Goal: Task Accomplishment & Management: Manage account settings

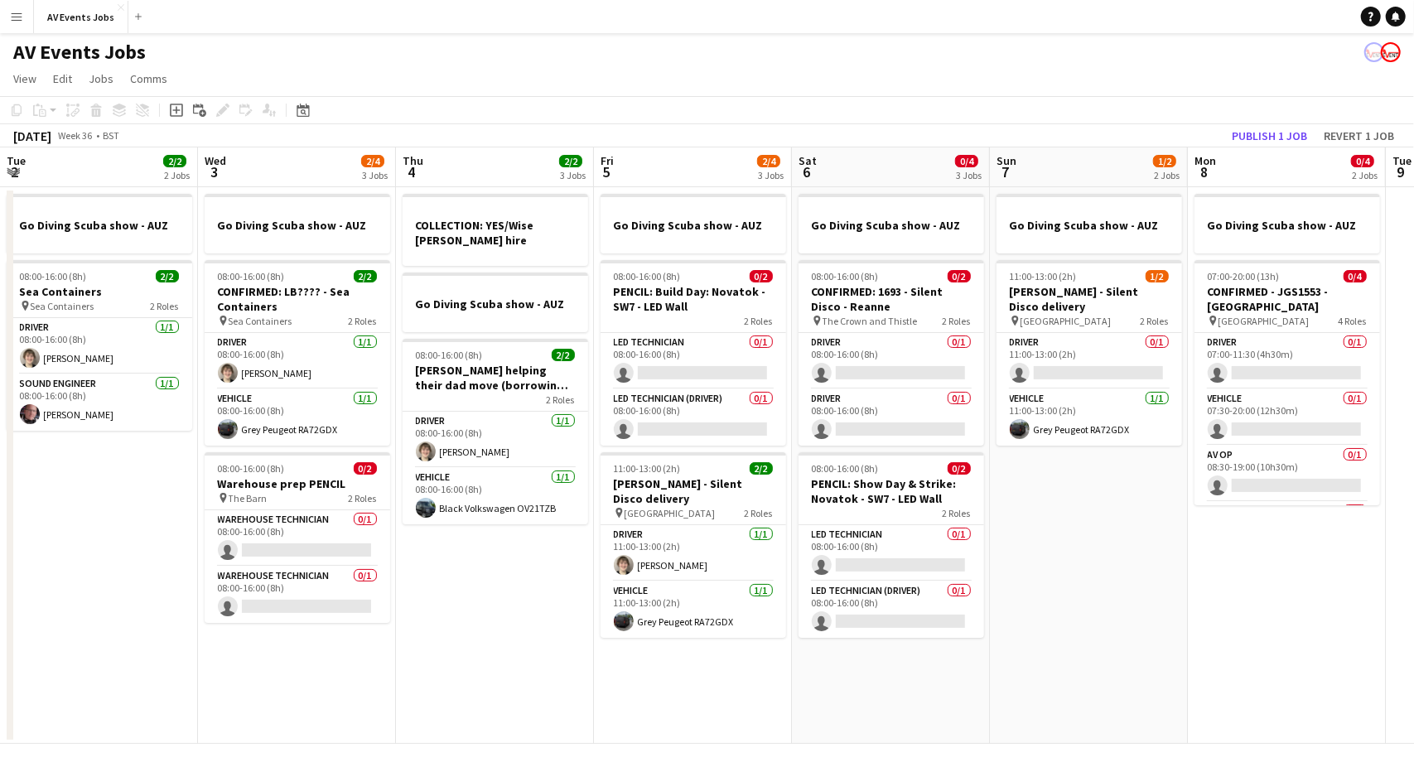
scroll to position [0, 455]
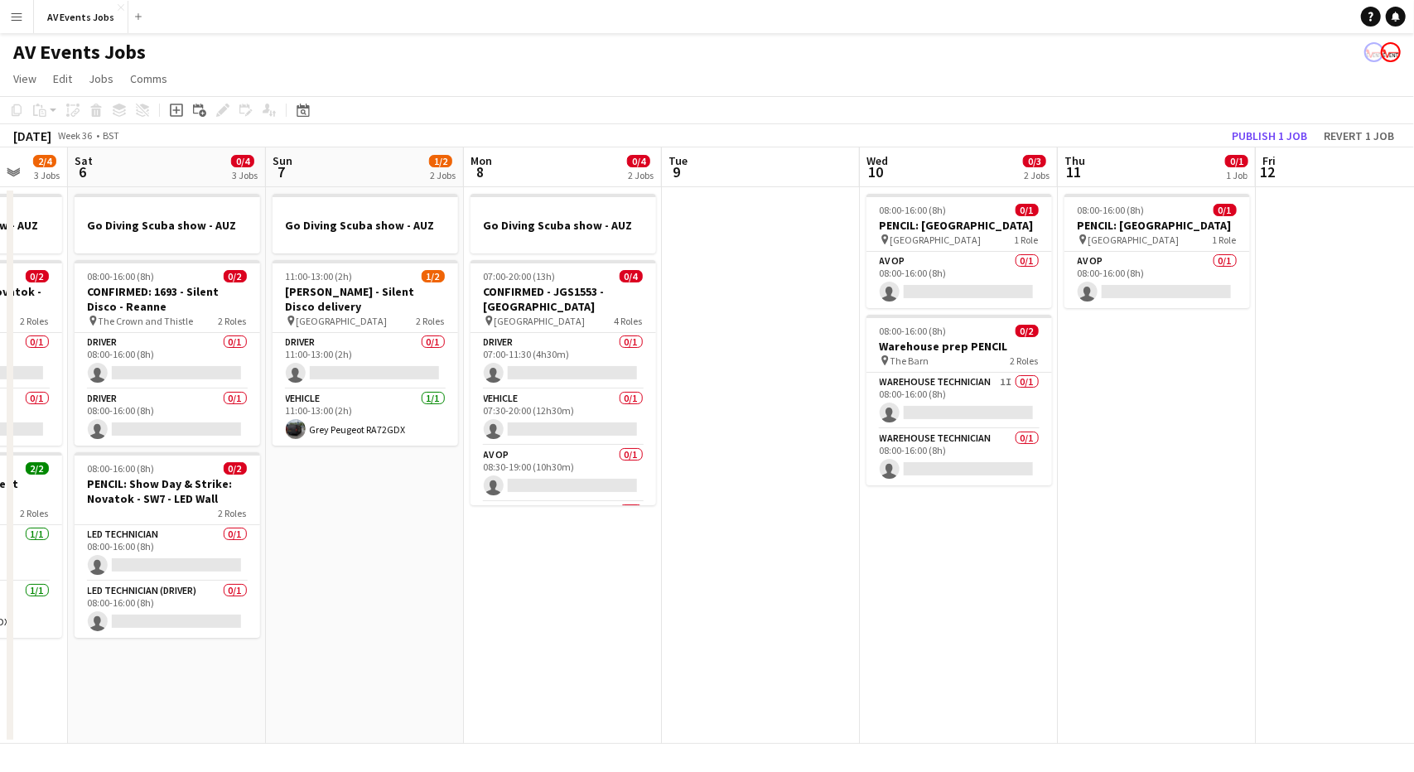
drag, startPoint x: 1344, startPoint y: 549, endPoint x: 1113, endPoint y: 543, distance: 230.4
click at [1113, 543] on app-calendar-viewport "Wed 3 2/4 3 Jobs Thu 4 2/2 3 Jobs Fri 5 2/4 3 Jobs Sat 6 0/4 3 Jobs Sun 7 1/2 2…" at bounding box center [707, 445] width 1414 height 596
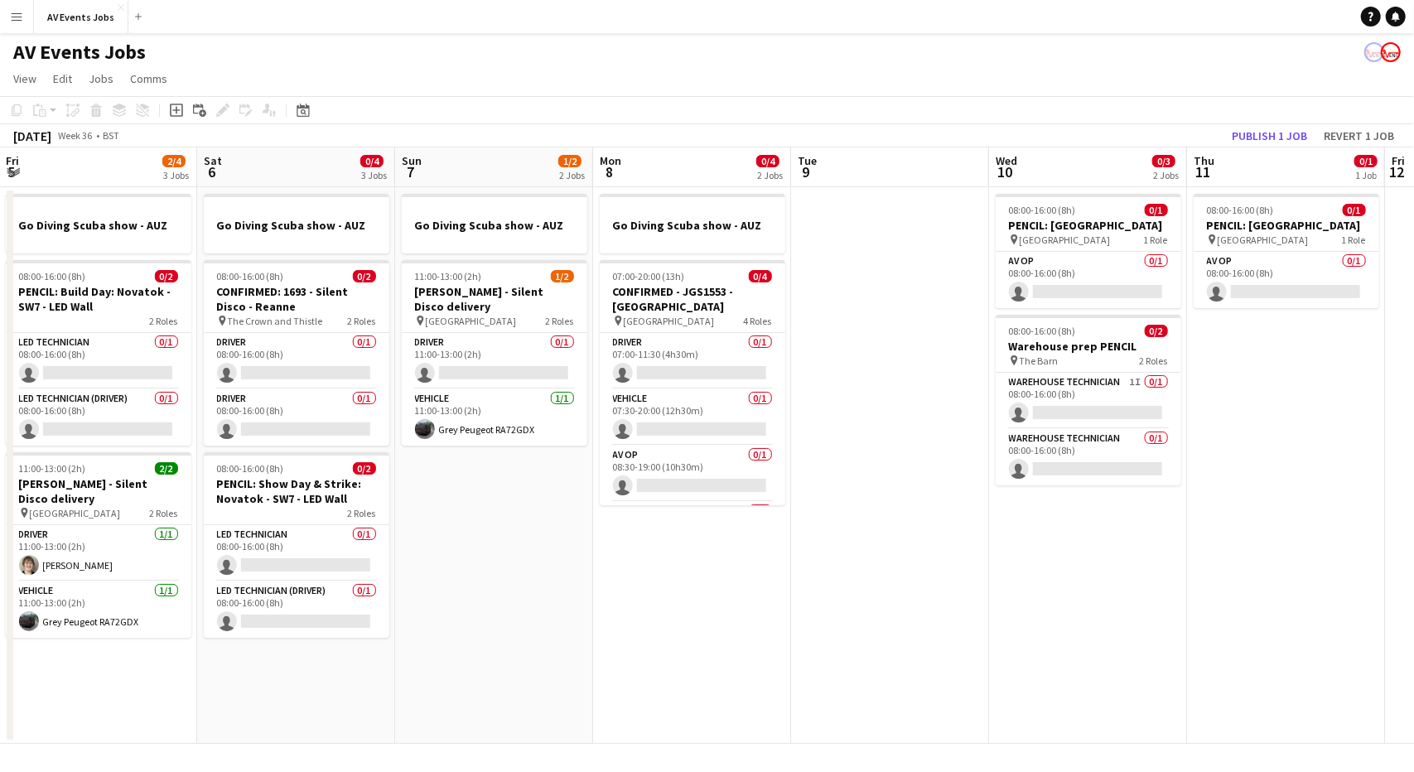
scroll to position [0, 392]
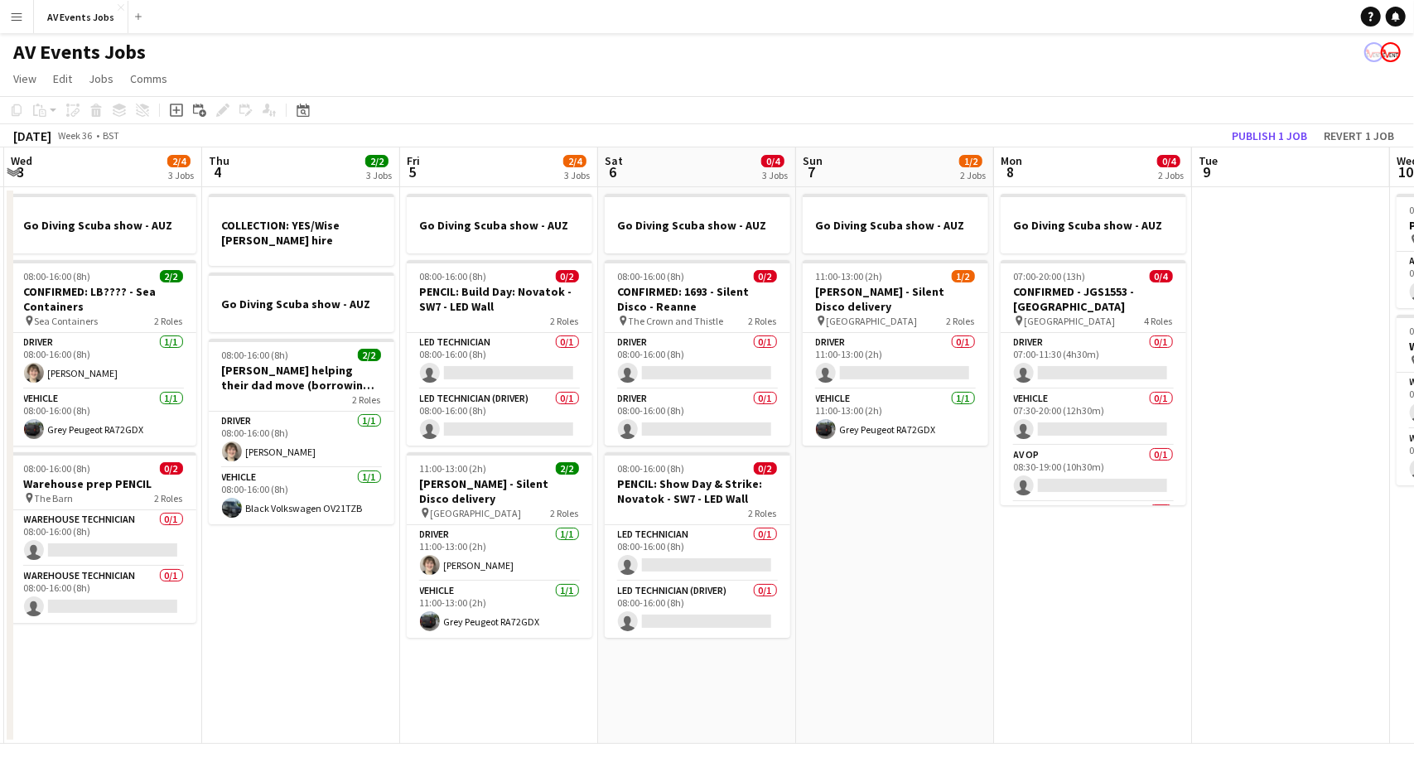
drag, startPoint x: 557, startPoint y: 521, endPoint x: 1070, endPoint y: 524, distance: 512.8
click at [1070, 524] on app-calendar-viewport "Mon 1 1 Job Tue 2 2/2 2 Jobs Wed 3 2/4 3 Jobs Thu 4 2/2 3 Jobs Fri 5 2/4 3 Jobs…" at bounding box center [707, 445] width 1414 height 596
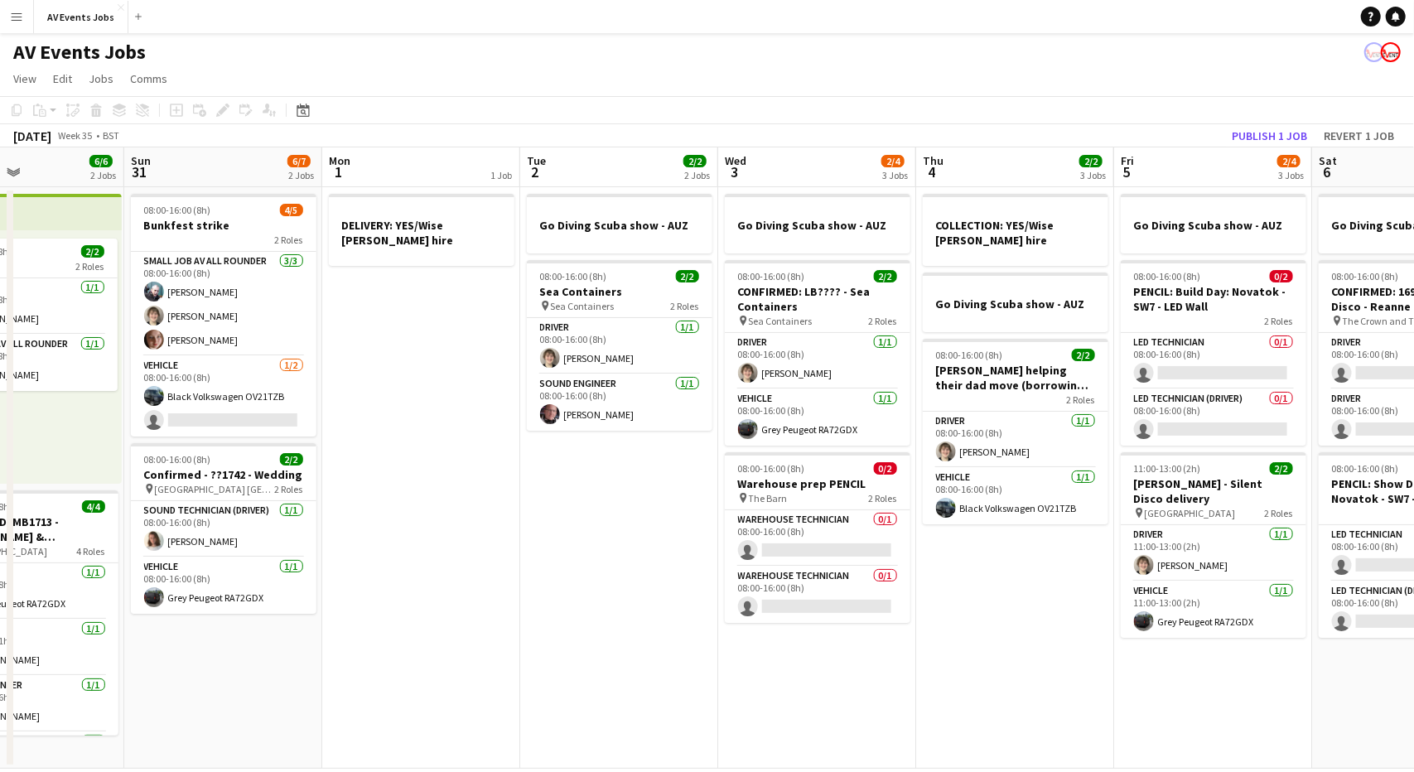
drag, startPoint x: 658, startPoint y: 539, endPoint x: 562, endPoint y: 536, distance: 95.3
click at [562, 536] on app-calendar-viewport "Wed 27 5/5 2 Jobs Thu 28 6/6 2 Jobs Fri 29 2/2 1 Job Sat 30 6/6 2 Jobs Sun 31 6…" at bounding box center [707, 457] width 1414 height 621
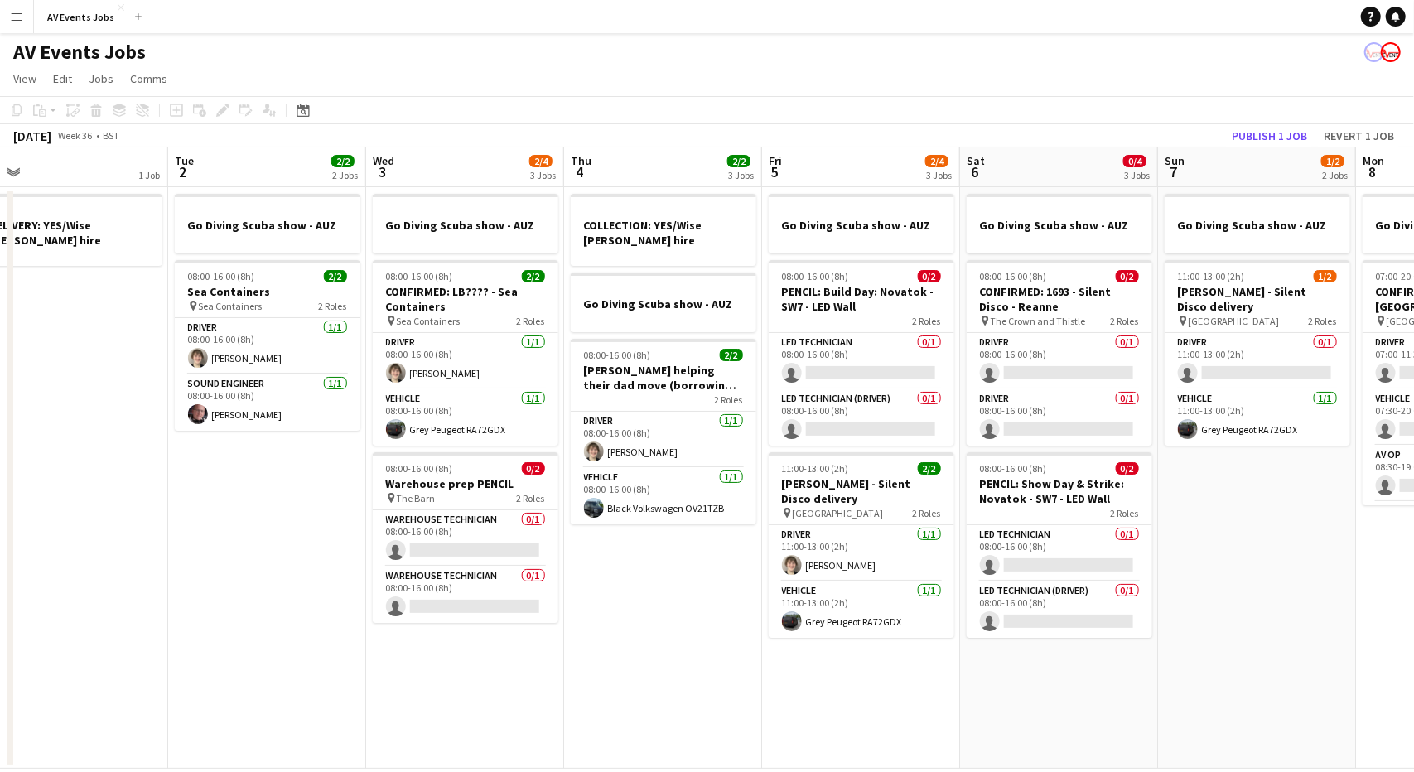
scroll to position [0, 625]
drag, startPoint x: 981, startPoint y: 642, endPoint x: 649, endPoint y: 611, distance: 333.7
click at [649, 611] on app-calendar-viewport "Fri 29 2/2 1 Job Sat 30 6/6 2 Jobs Sun 31 6/7 2 Jobs Mon 1 1 Job Tue 2 2/2 2 Jo…" at bounding box center [707, 457] width 1414 height 621
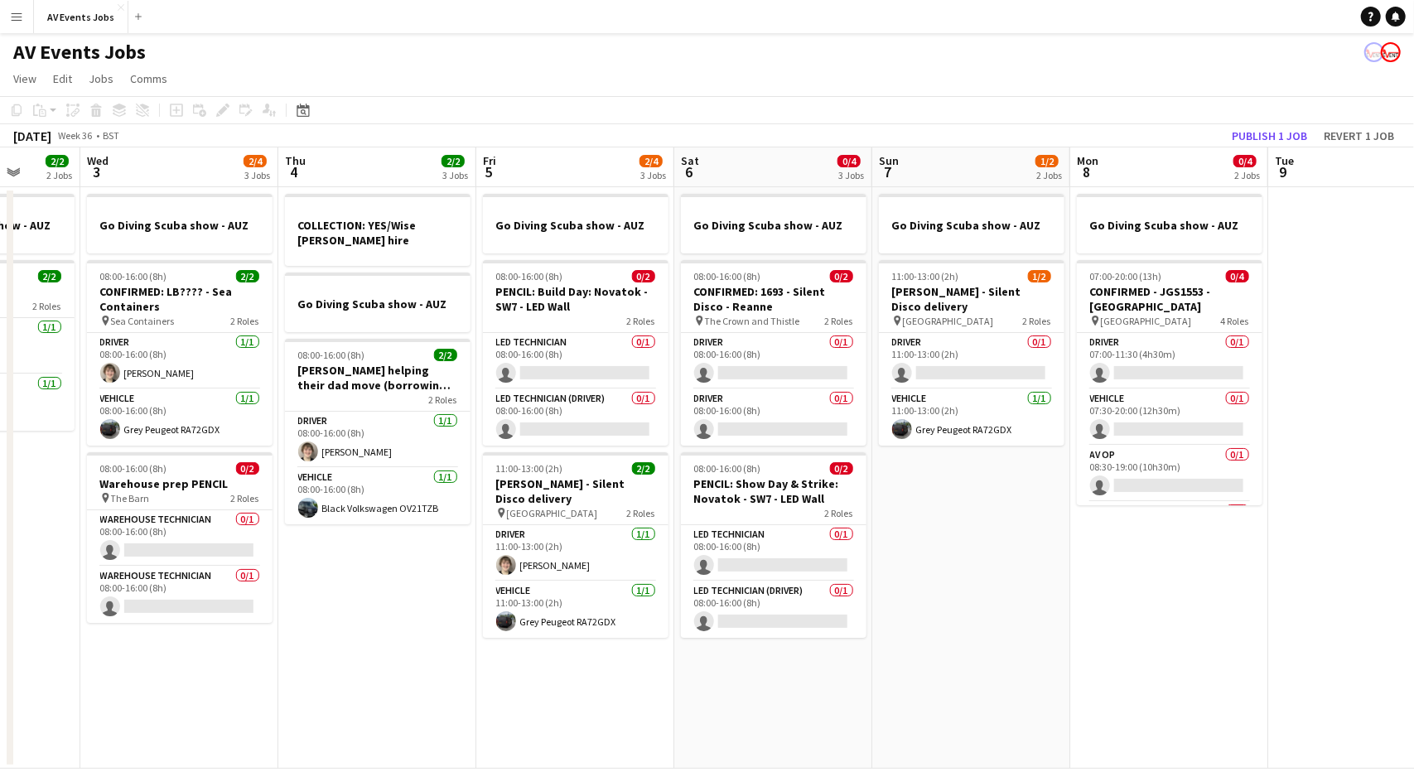
scroll to position [0, 512]
drag, startPoint x: 1215, startPoint y: 647, endPoint x: 1001, endPoint y: 652, distance: 214.6
click at [1001, 652] on app-calendar-viewport "Sun 31 6/7 2 Jobs Mon 1 1 Job Tue 2 2/2 2 Jobs Wed 3 2/4 3 Jobs Thu 4 2/2 3 Job…" at bounding box center [707, 457] width 1414 height 621
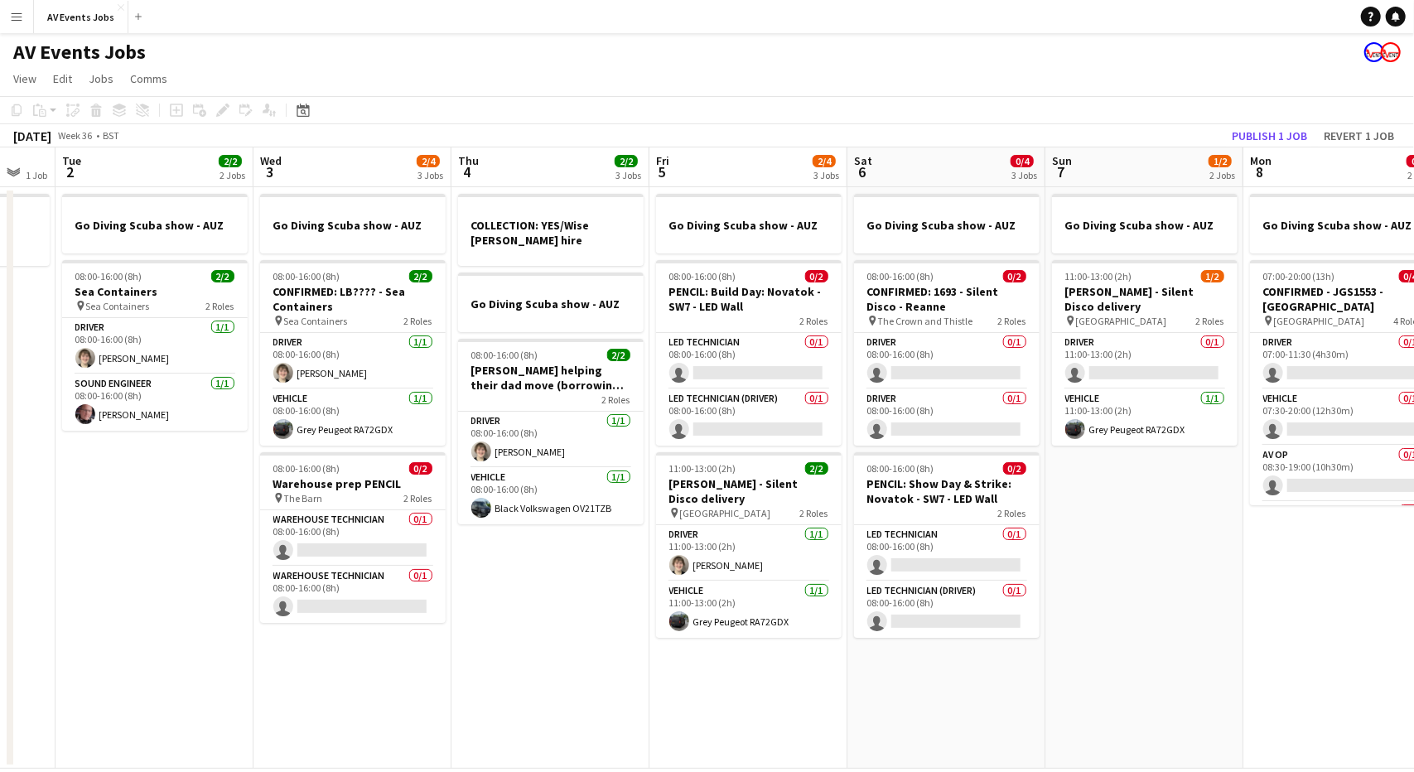
scroll to position [0, 524]
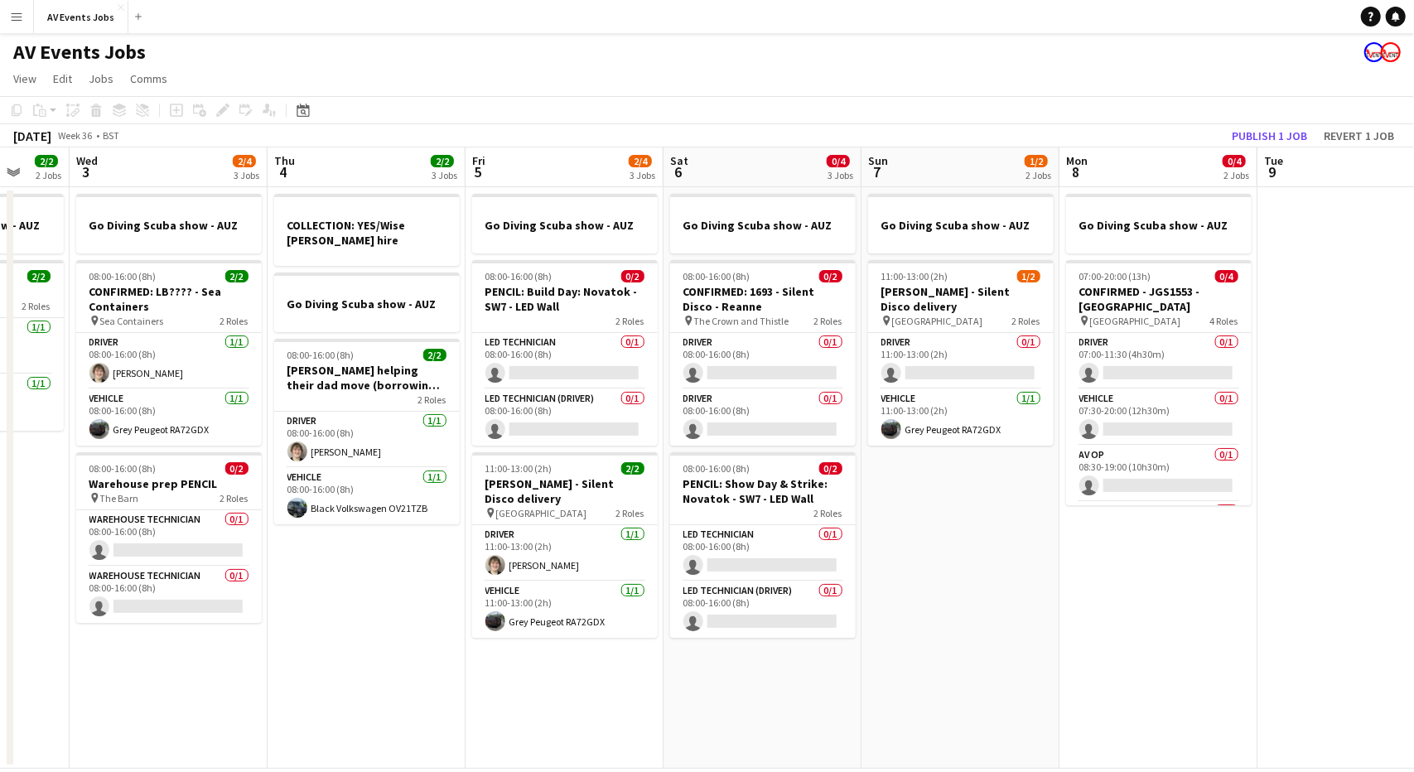
drag, startPoint x: 1105, startPoint y: 611, endPoint x: 1235, endPoint y: 603, distance: 130.3
click at [1235, 603] on app-calendar-viewport "Sun 31 6/7 2 Jobs Mon 1 1 Job Tue 2 2/2 2 Jobs Wed 3 2/4 3 Jobs Thu 4 2/2 3 Job…" at bounding box center [707, 457] width 1414 height 621
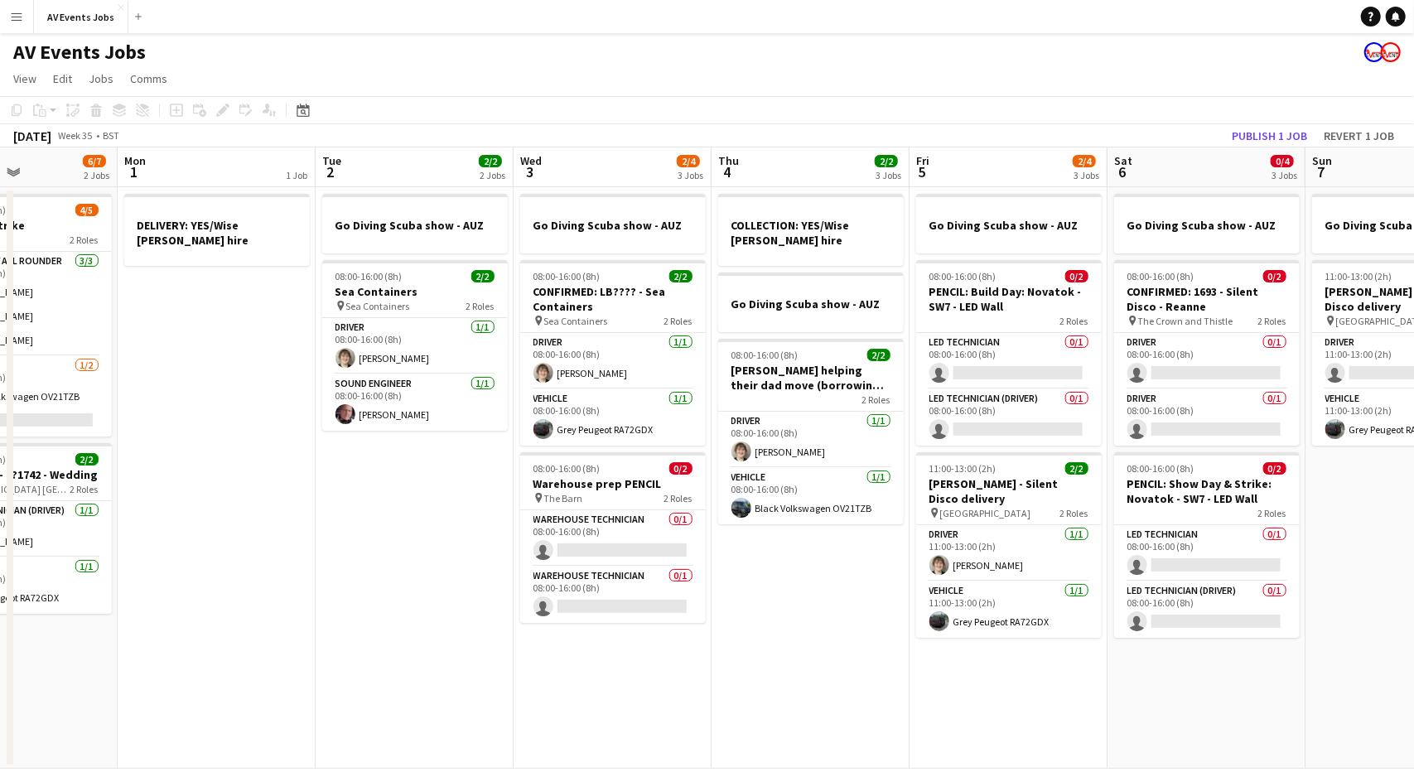
scroll to position [0, 447]
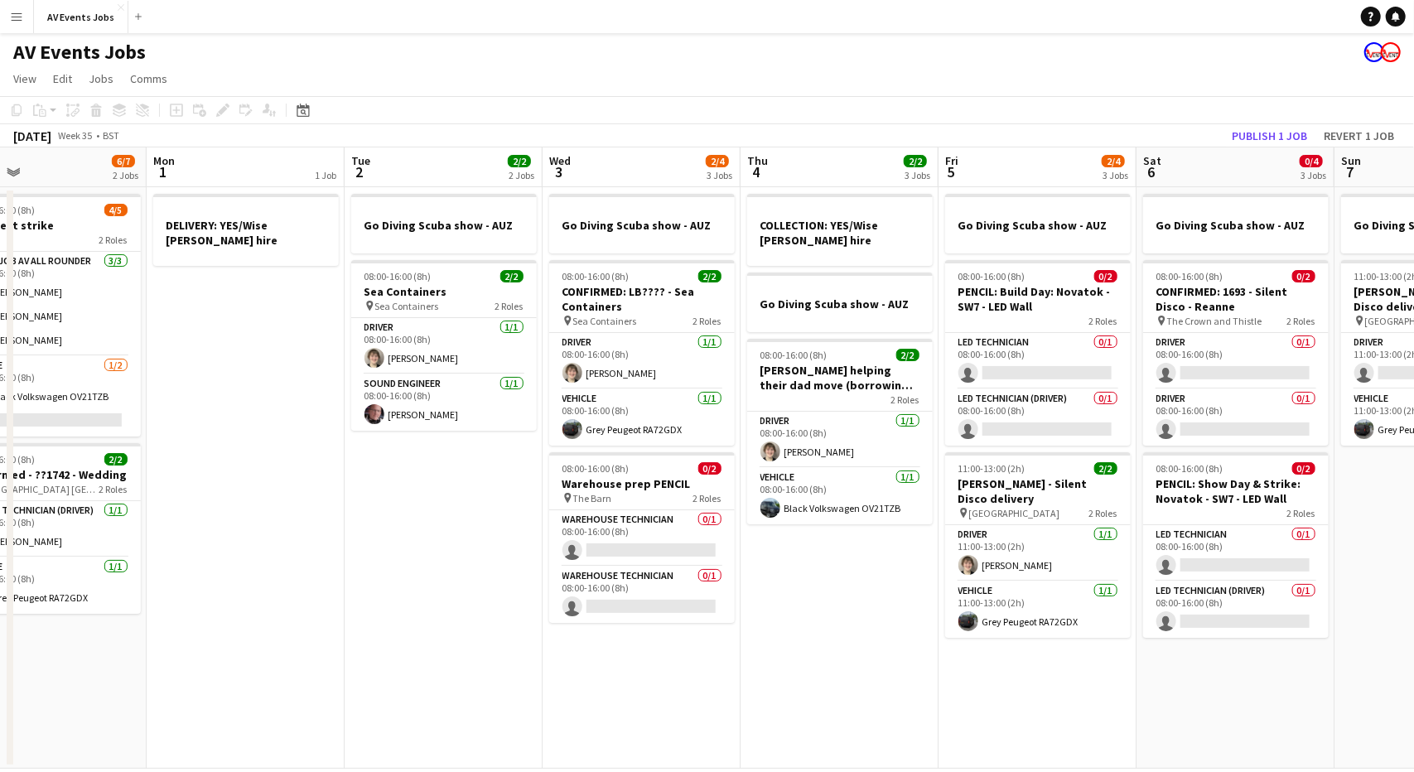
drag, startPoint x: 552, startPoint y: 614, endPoint x: 807, endPoint y: 615, distance: 255.1
click at [807, 615] on app-calendar-viewport "Fri 29 2/2 1 Job Sat 30 6/6 2 Jobs Sun 31 6/7 2 Jobs Mon 1 1 Job Tue 2 2/2 2 Jo…" at bounding box center [707, 457] width 1414 height 621
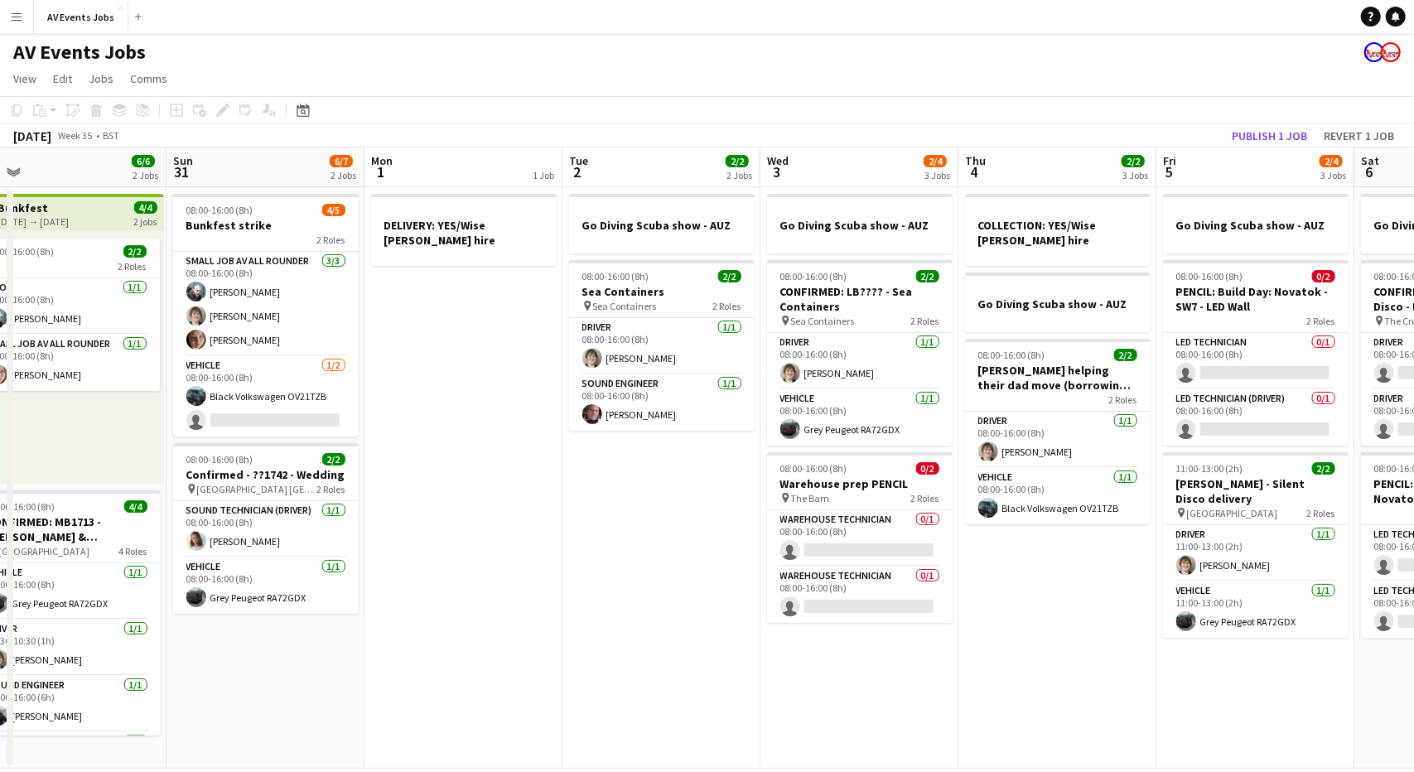
scroll to position [0, 424]
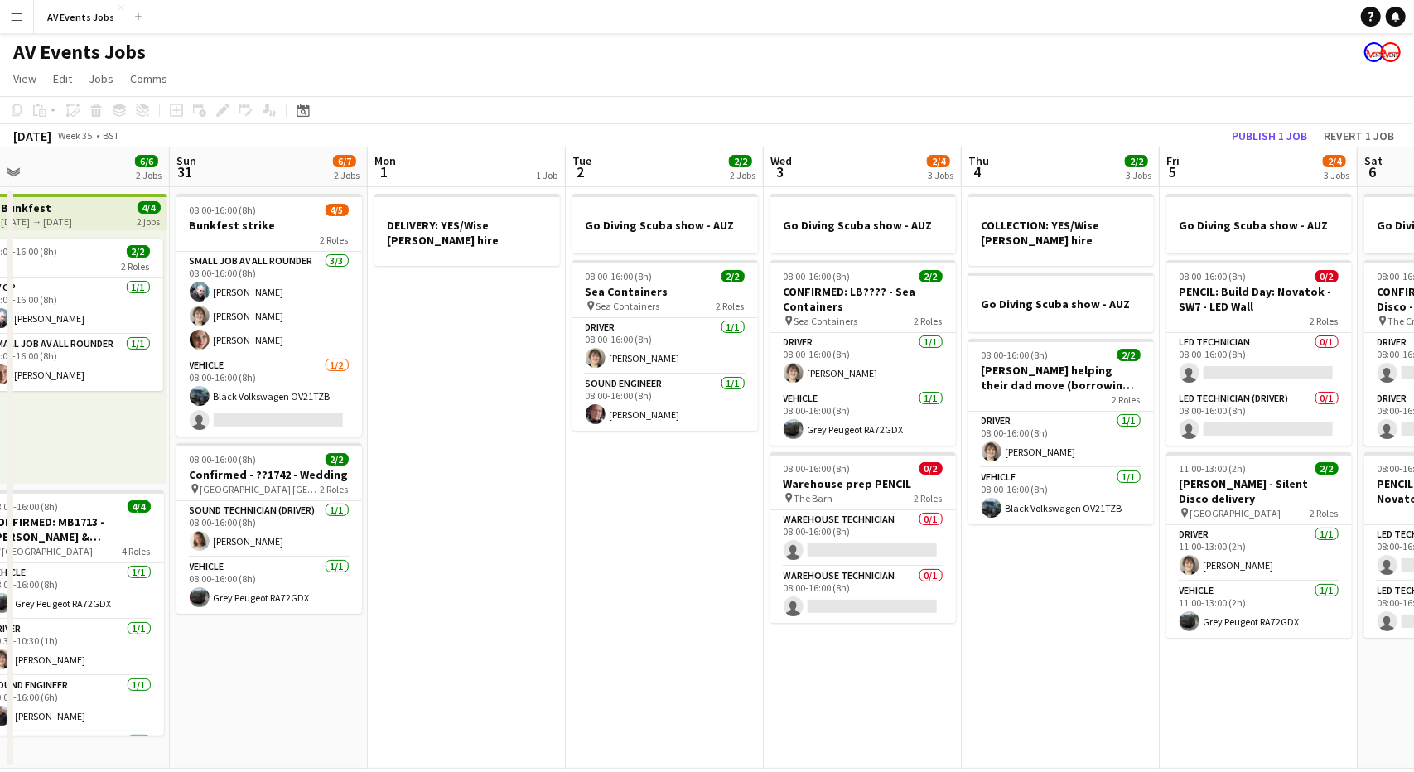
drag, startPoint x: 499, startPoint y: 585, endPoint x: 717, endPoint y: 611, distance: 219.4
click at [717, 611] on app-calendar-viewport "Thu 28 6/6 2 Jobs Fri 29 2/2 1 Job Sat 30 6/6 2 Jobs Sun 31 6/7 2 Jobs Mon 1 1 …" at bounding box center [707, 457] width 1414 height 621
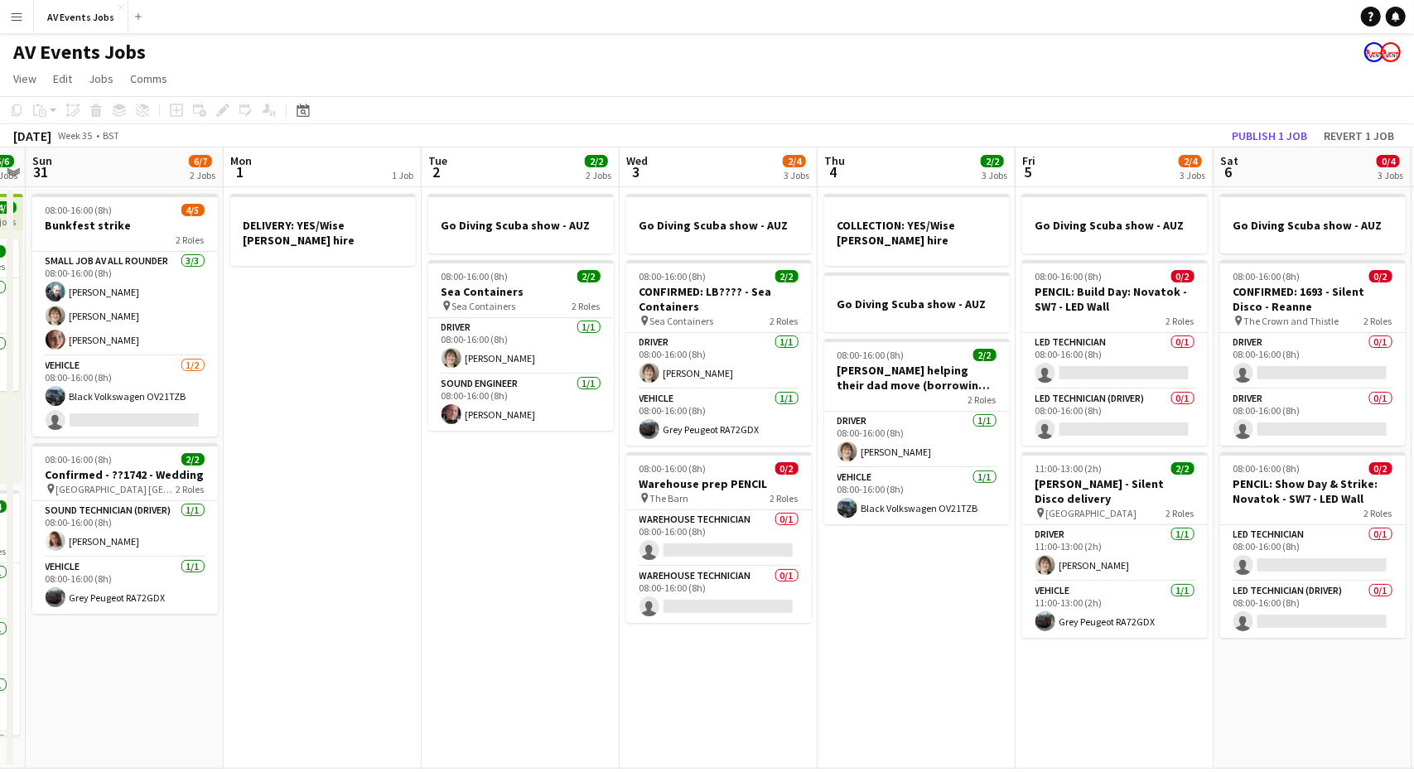
scroll to position [0, 588]
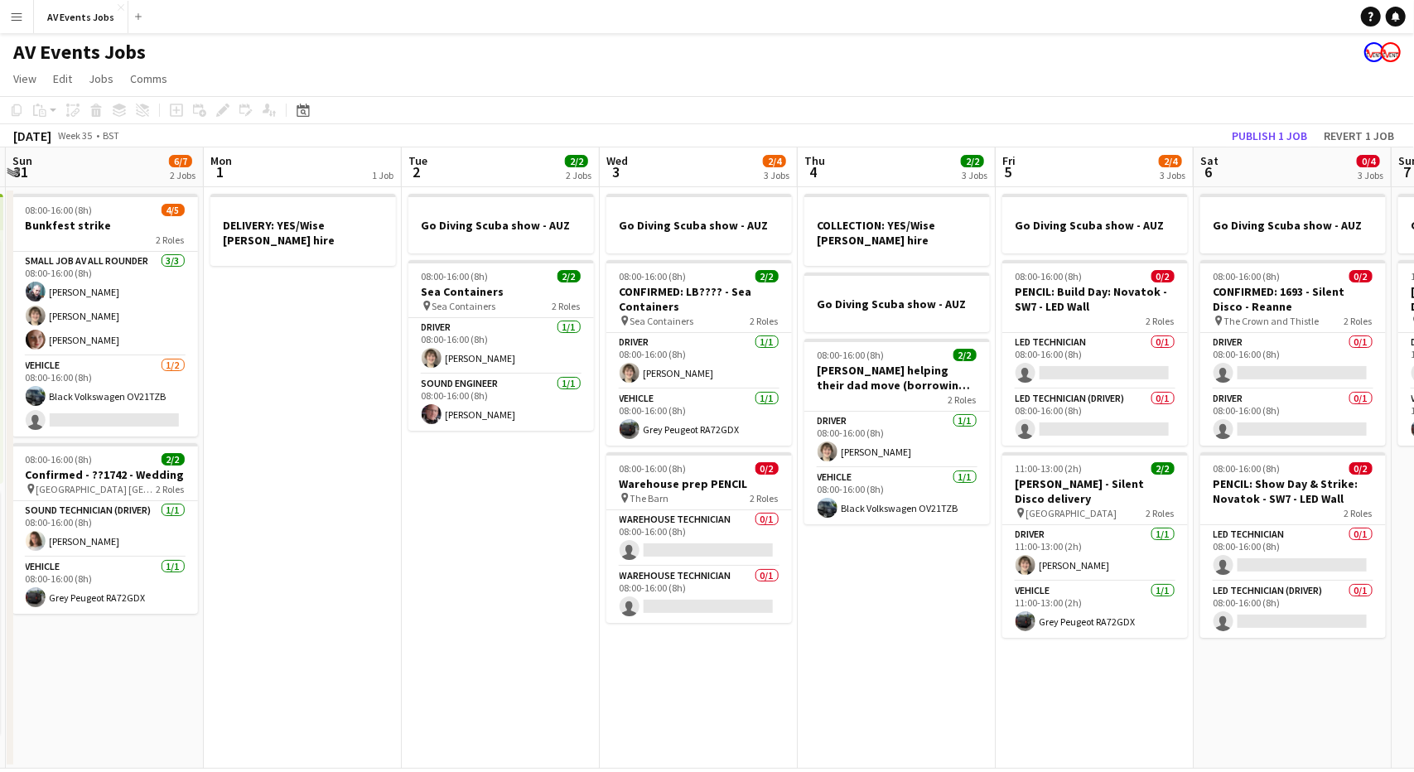
drag, startPoint x: 987, startPoint y: 552, endPoint x: 851, endPoint y: 552, distance: 136.7
click at [851, 552] on app-calendar-viewport "Thu 28 6/6 2 Jobs Fri 29 2/2 1 Job Sat 30 6/6 2 Jobs Sun 31 6/7 2 Jobs Mon 1 1 …" at bounding box center [707, 457] width 1414 height 621
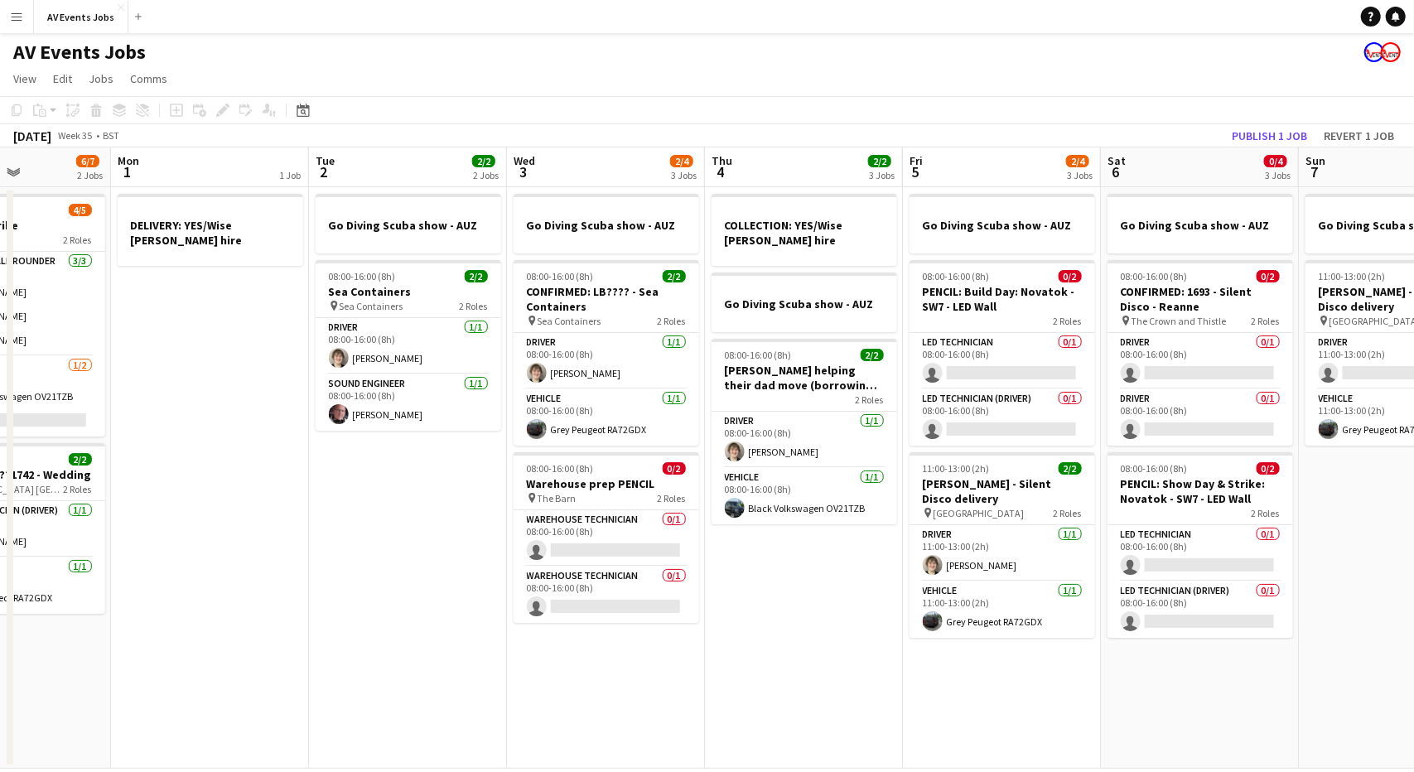
scroll to position [0, 683]
drag, startPoint x: 822, startPoint y: 563, endPoint x: 797, endPoint y: 563, distance: 24.9
click at [797, 563] on app-calendar-viewport "Thu 28 6/6 2 Jobs Fri 29 2/2 1 Job Sat 30 6/6 2 Jobs Sun 31 6/7 2 Jobs Mon 1 1 …" at bounding box center [707, 457] width 1414 height 621
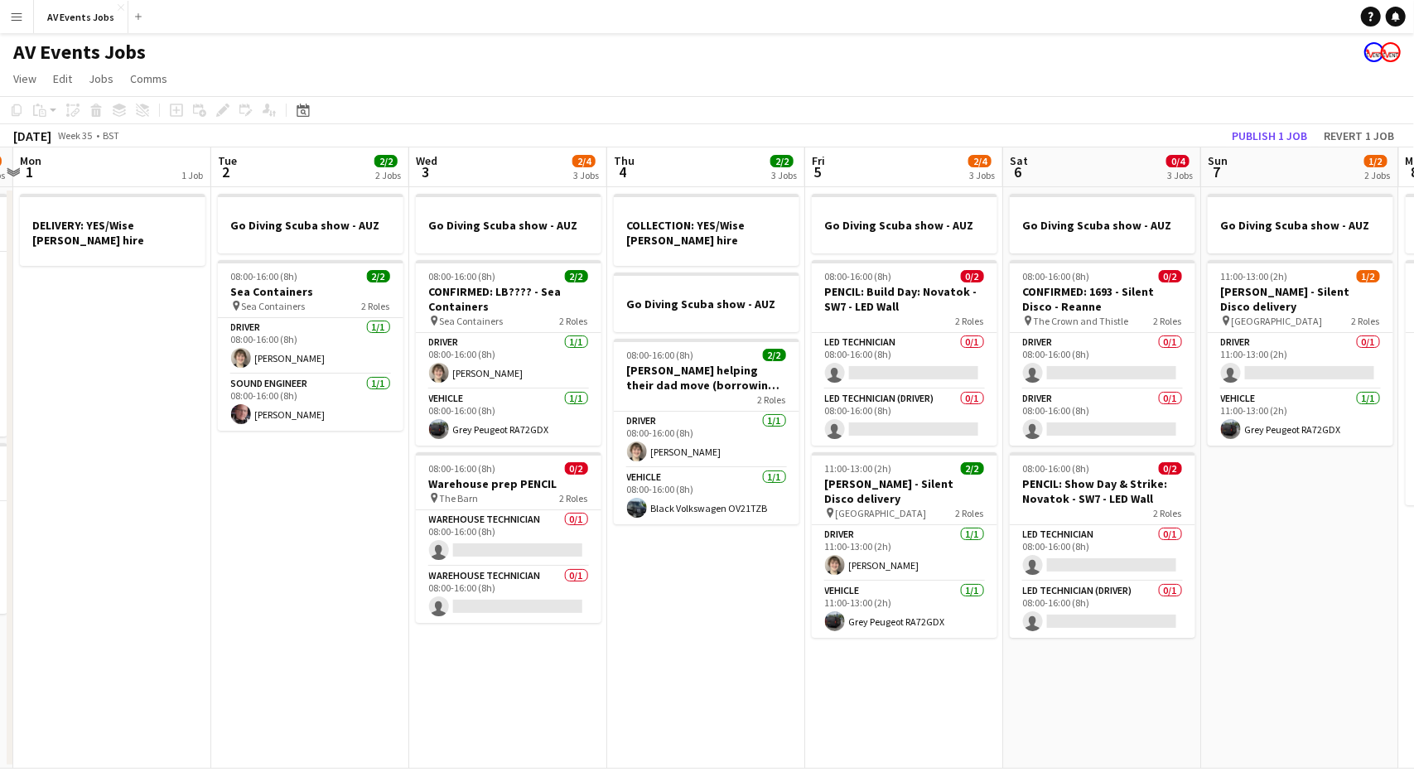
scroll to position [0, 780]
drag, startPoint x: 852, startPoint y: 566, endPoint x: 765, endPoint y: 582, distance: 88.5
click at [765, 582] on app-calendar-viewport "Thu 28 6/6 2 Jobs Fri 29 2/2 1 Job Sat 30 6/6 2 Jobs Sun 31 6/7 2 Jobs Mon 1 1 …" at bounding box center [707, 457] width 1414 height 621
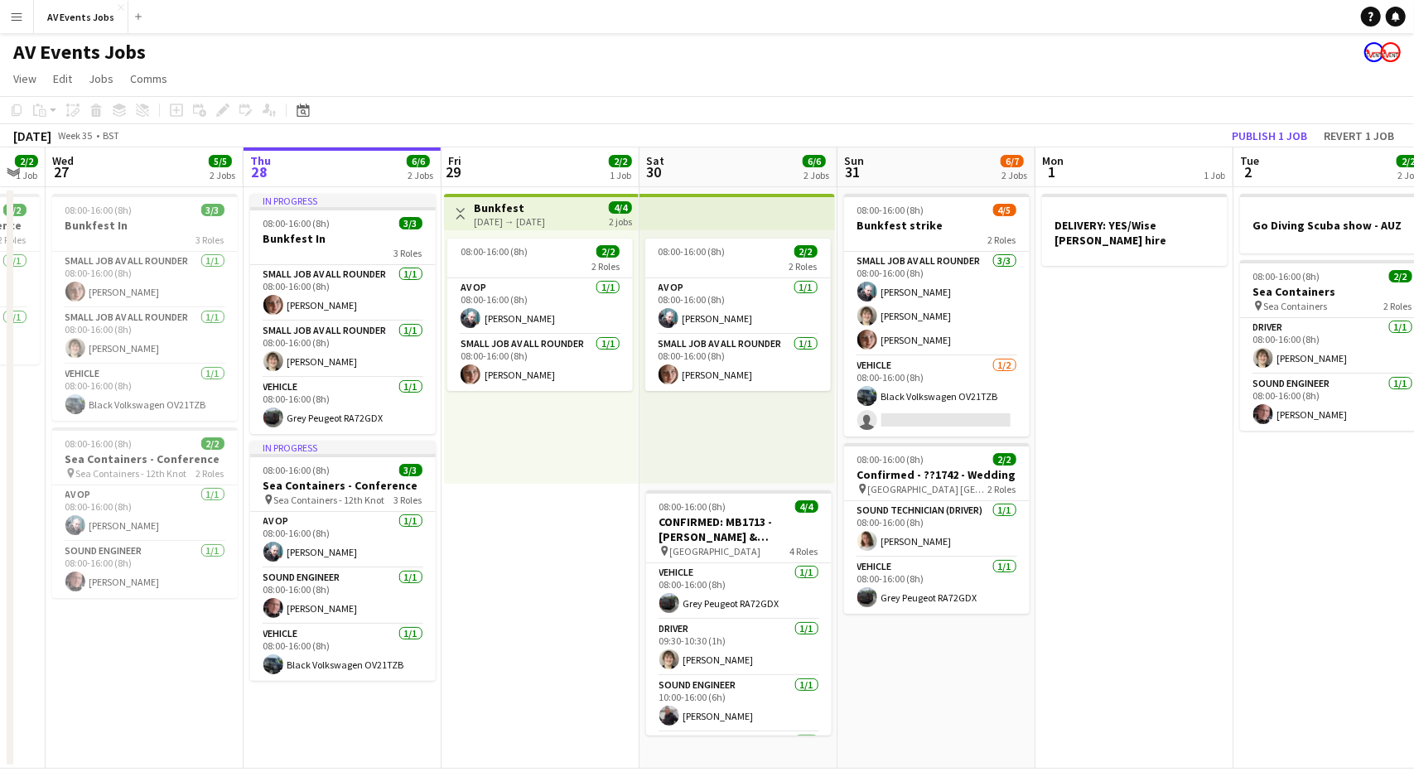
scroll to position [0, 509]
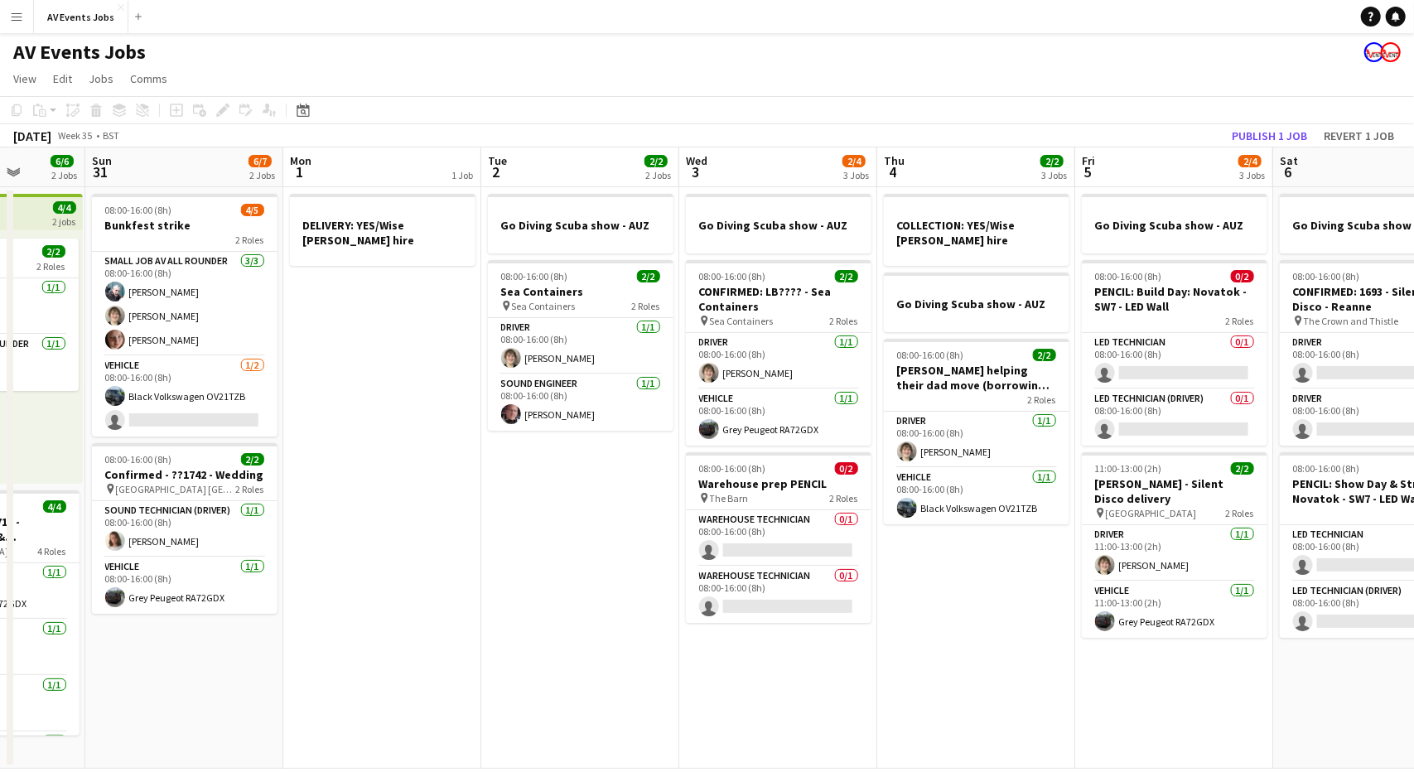
drag, startPoint x: 813, startPoint y: 589, endPoint x: 582, endPoint y: 616, distance: 233.5
click at [582, 616] on app-calendar-viewport "Thu 28 6/6 2 Jobs Fri 29 2/2 1 Job Sat 30 6/6 2 Jobs Sun 31 6/7 2 Jobs Mon 1 1 …" at bounding box center [707, 457] width 1414 height 621
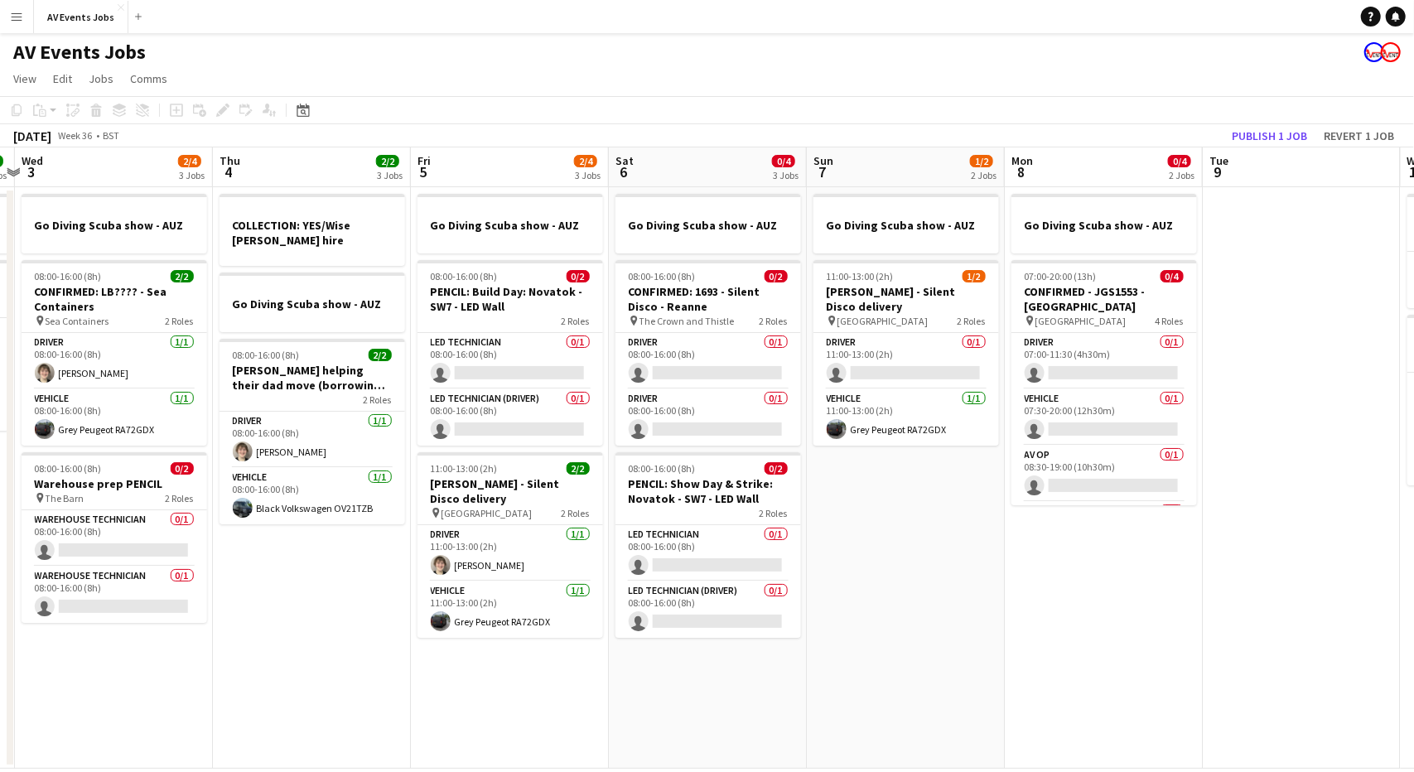
drag, startPoint x: 1014, startPoint y: 671, endPoint x: 424, endPoint y: 649, distance: 590.2
click at [424, 649] on app-calendar-viewport "Sat 30 6/6 2 Jobs Sun 31 6/7 2 Jobs Mon 1 1 Job Tue 2 2/2 2 Jobs Wed 3 2/4 3 Jo…" at bounding box center [707, 457] width 1414 height 621
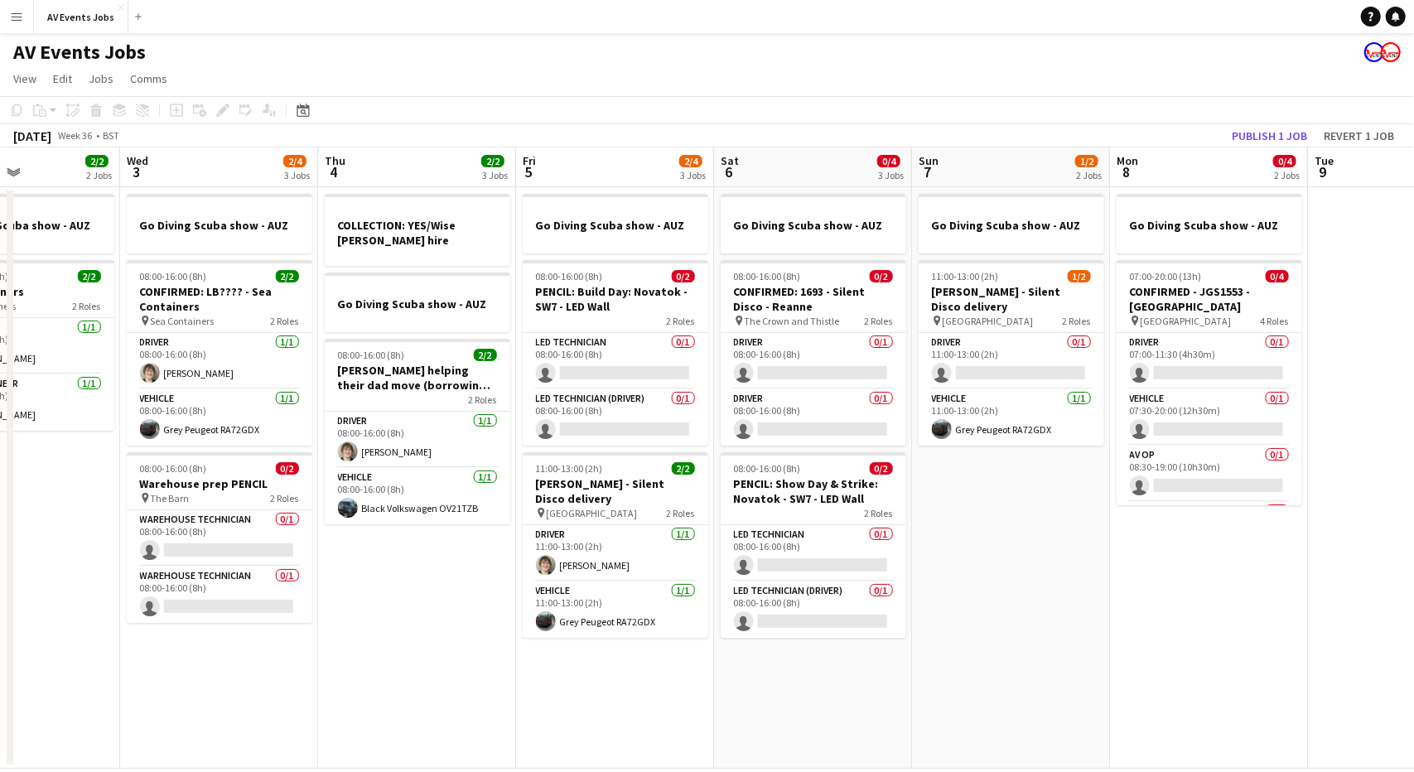
scroll to position [0, 652]
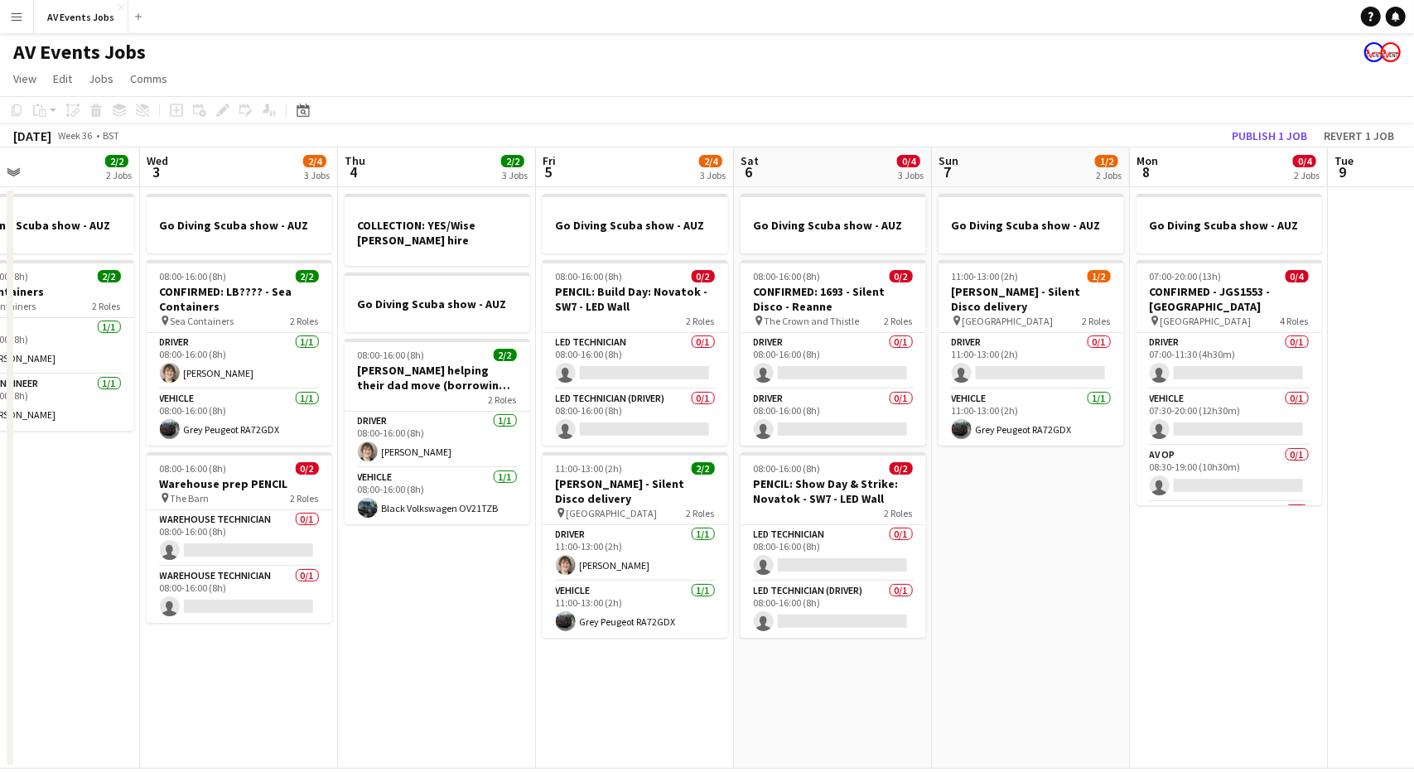
drag, startPoint x: 969, startPoint y: 581, endPoint x: 1084, endPoint y: 566, distance: 115.3
click at [1084, 566] on app-calendar-viewport "Sat 30 6/6 2 Jobs Sun 31 6/7 2 Jobs Mon 1 1 Job Tue 2 2/2 2 Jobs Wed 3 2/4 3 Jo…" at bounding box center [707, 457] width 1414 height 621
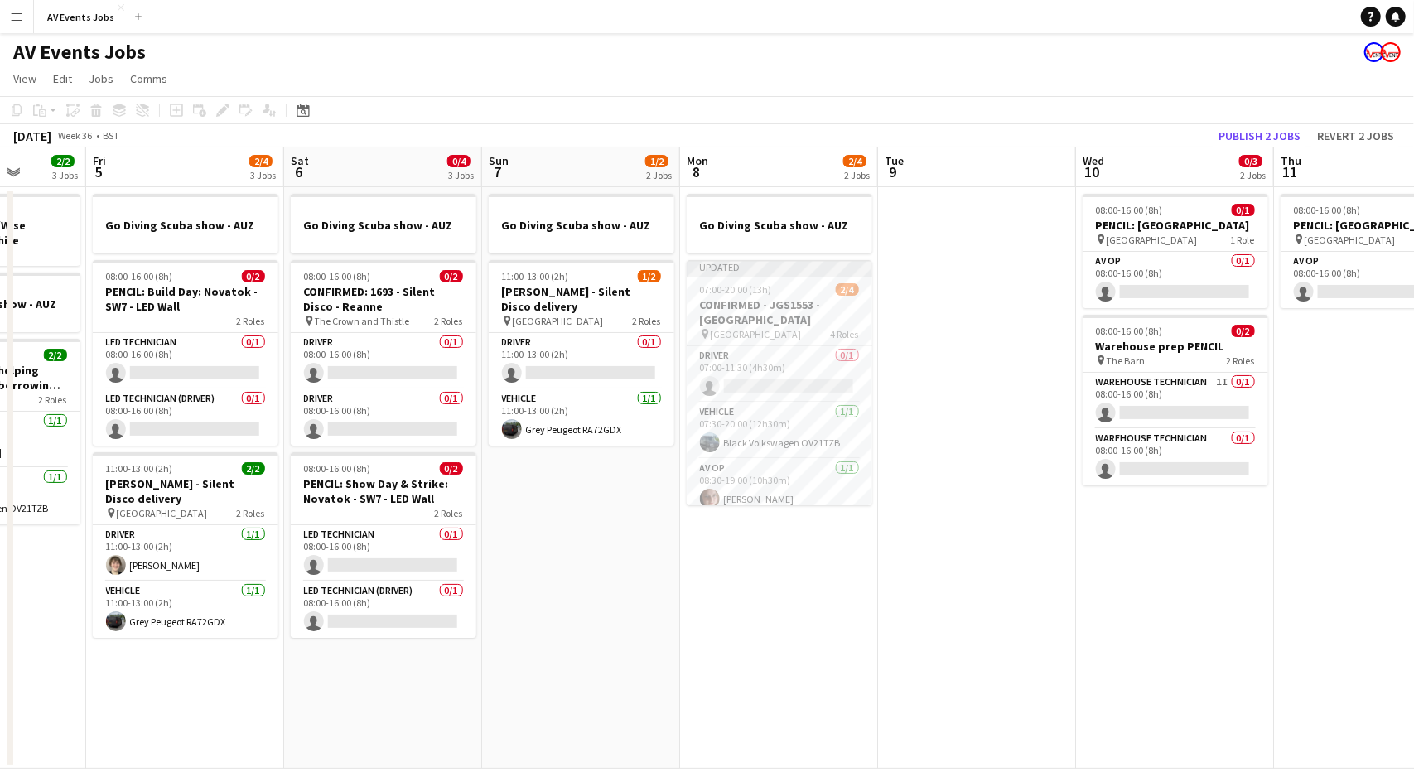
scroll to position [0, 703]
drag, startPoint x: 1193, startPoint y: 613, endPoint x: 746, endPoint y: 635, distance: 447.9
click at [746, 635] on app-calendar-viewport "Mon 1 1 Job Tue 2 2/2 2 Jobs Wed 3 2/4 3 Jobs Thu 4 2/2 3 Jobs Fri 5 2/4 3 Jobs…" at bounding box center [707, 457] width 1414 height 621
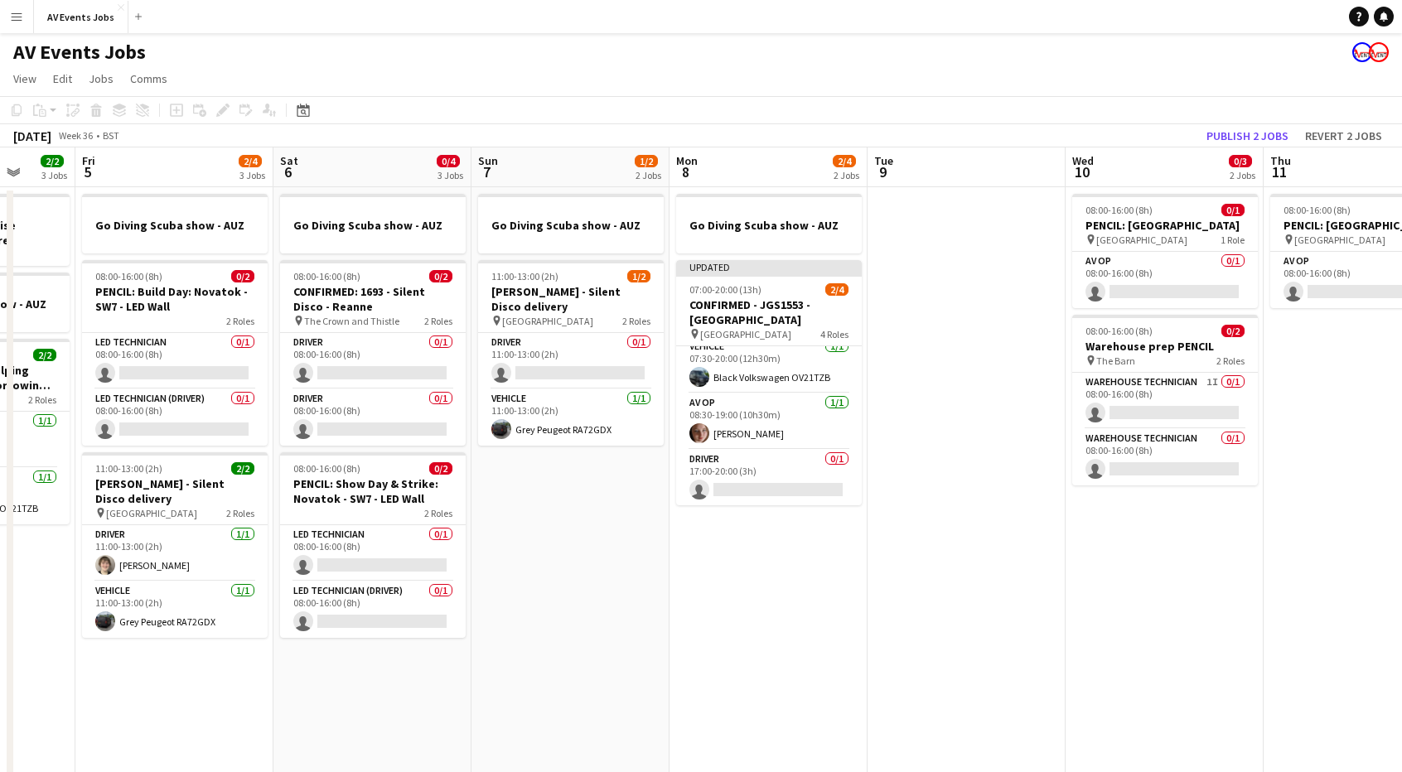
scroll to position [0, 518]
drag, startPoint x: 1090, startPoint y: 596, endPoint x: 1126, endPoint y: 634, distance: 52.2
click at [1126, 634] on app-calendar-viewport "Tue 2 2/2 2 Jobs Wed 3 2/4 3 Jobs Thu 4 2/2 3 Jobs Fri 5 2/4 3 Jobs Sat 6 0/4 3…" at bounding box center [701, 494] width 1402 height 695
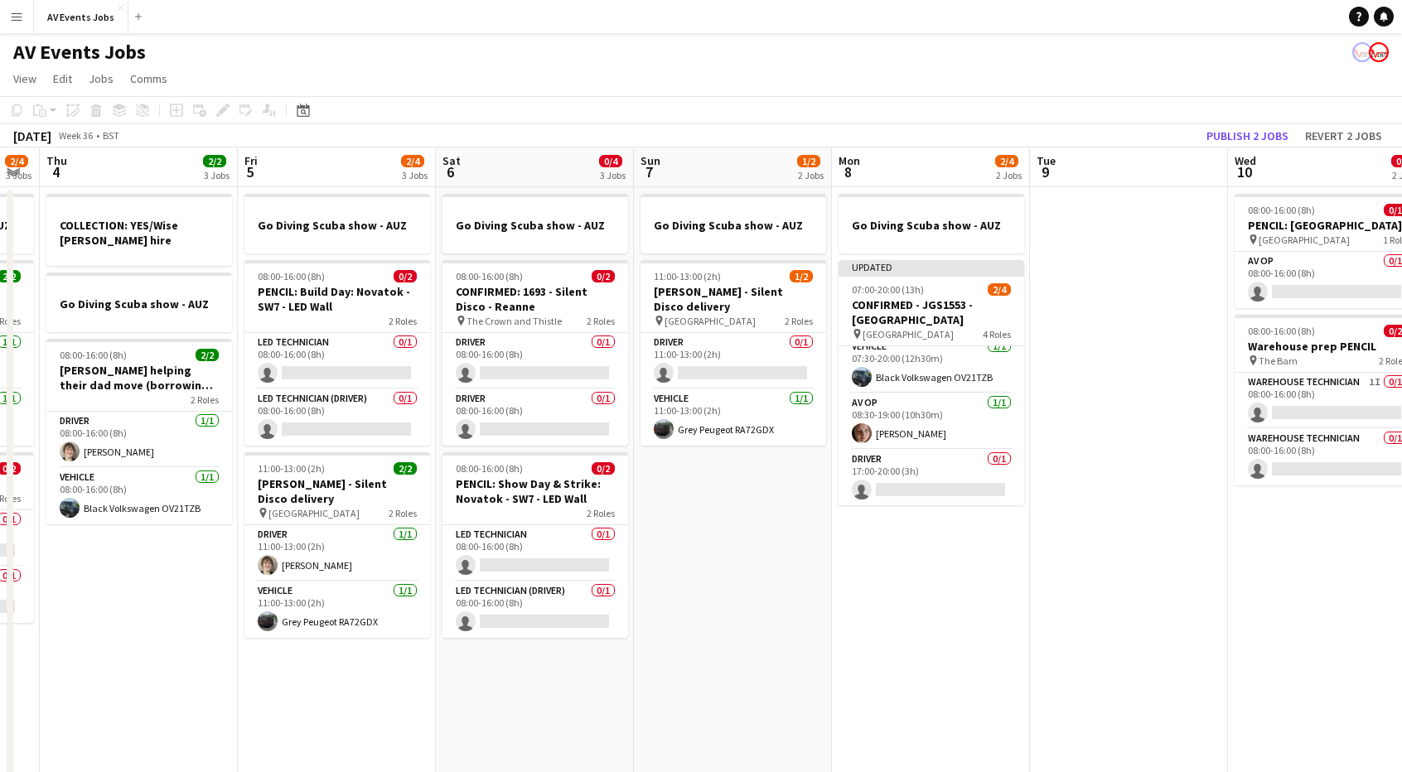
scroll to position [0, 353]
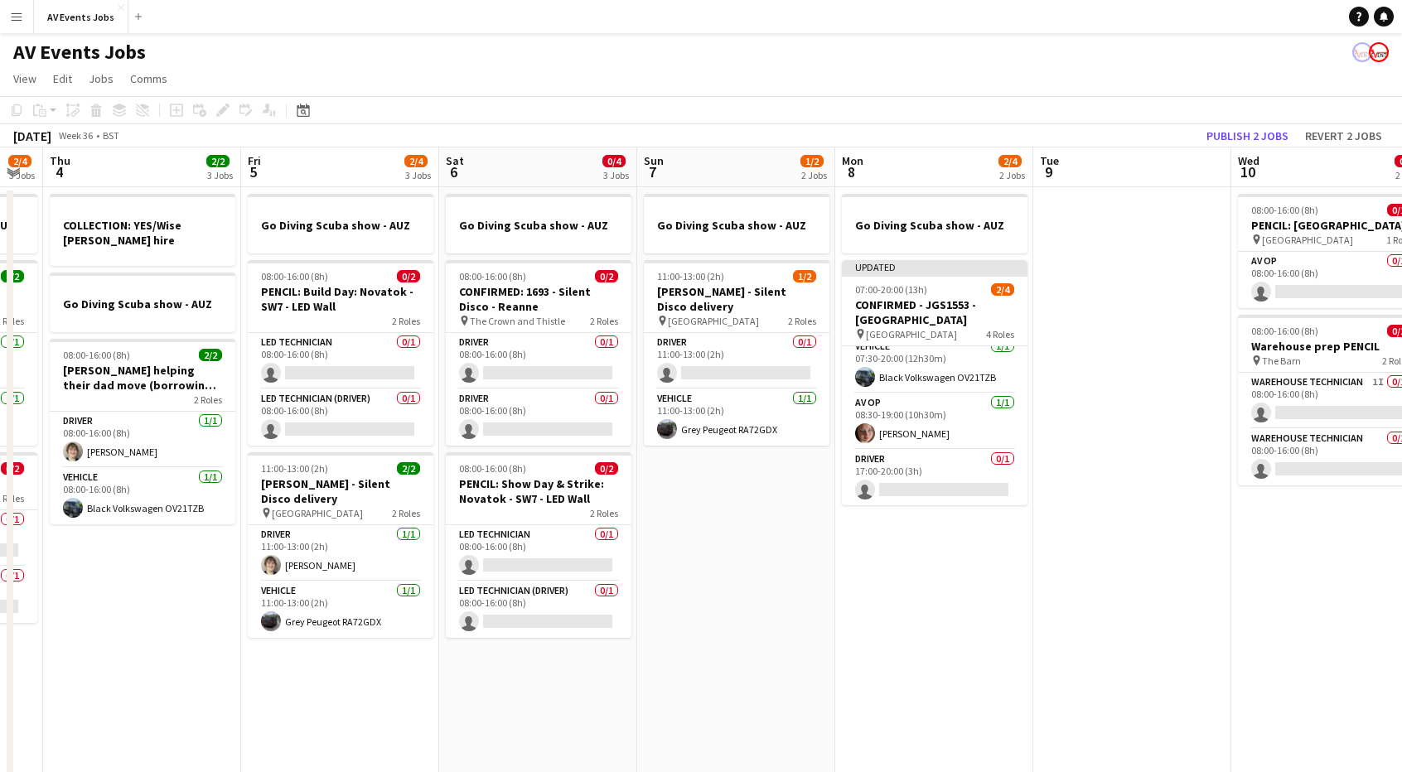
drag, startPoint x: 539, startPoint y: 550, endPoint x: 684, endPoint y: 549, distance: 145.0
click at [684, 549] on app-calendar-viewport "Tue 2 2/2 2 Jobs Wed 3 2/4 3 Jobs Thu 4 2/2 3 Jobs Fri 5 2/4 3 Jobs Sat 6 0/4 3…" at bounding box center [701, 494] width 1402 height 695
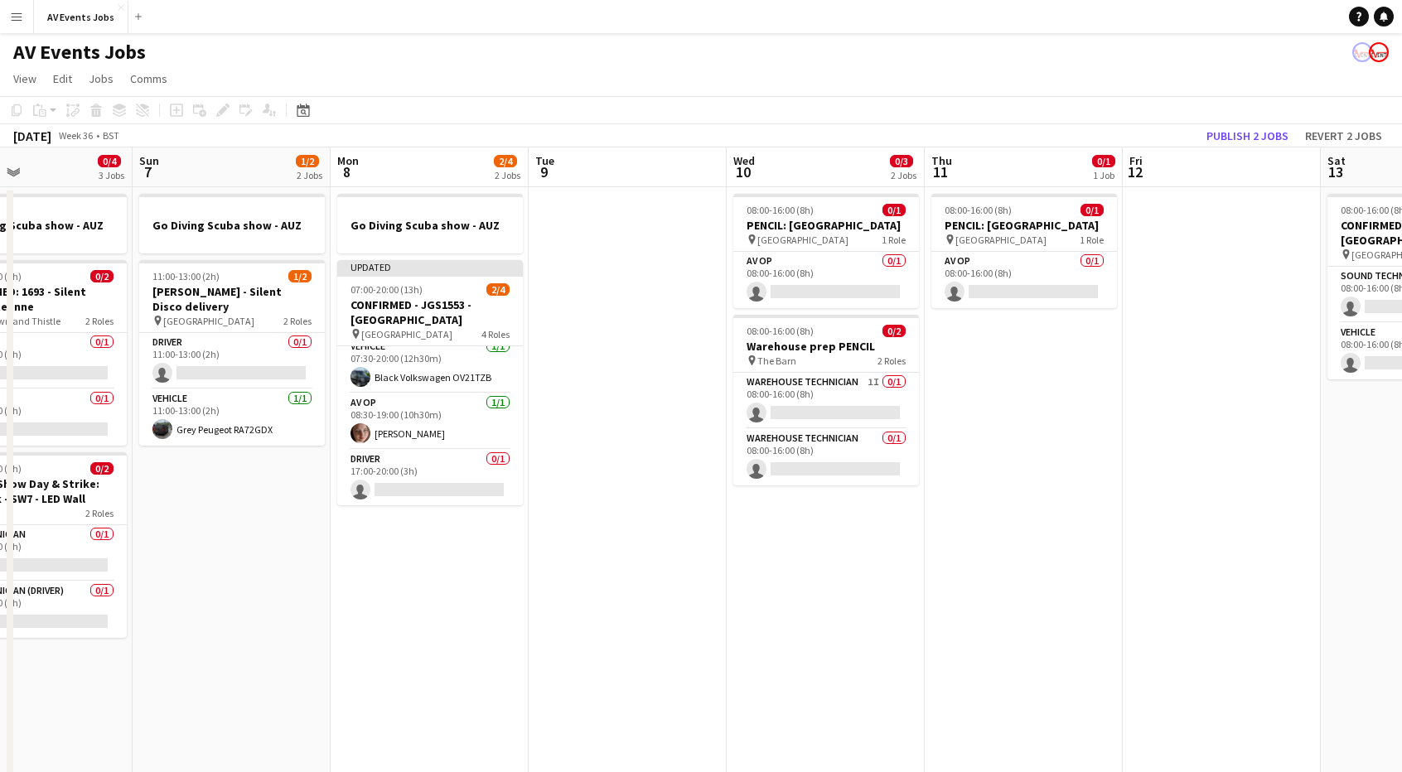
scroll to position [0, 468]
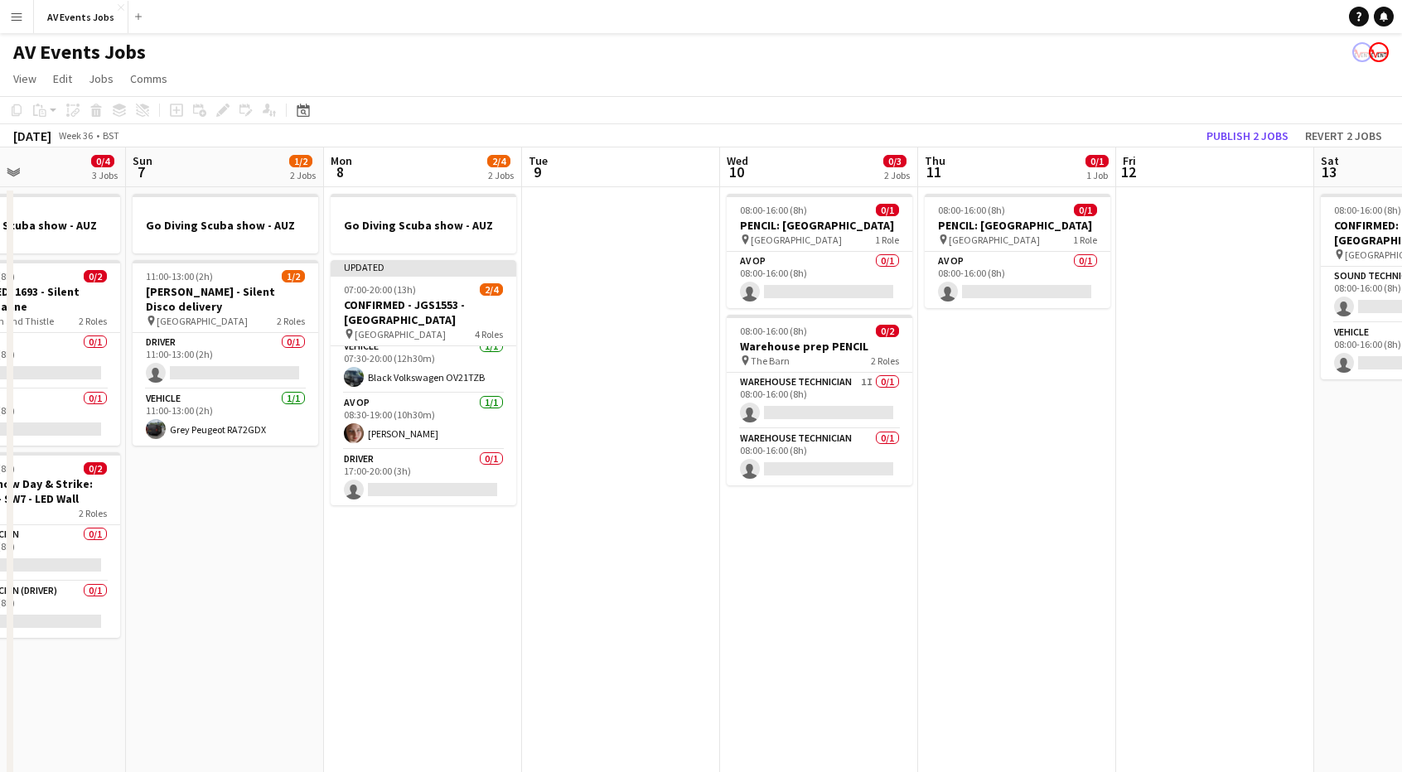
drag, startPoint x: 1173, startPoint y: 618, endPoint x: 713, endPoint y: 654, distance: 461.2
click at [713, 654] on app-calendar-viewport "Thu 4 2/2 3 Jobs Fri 5 2/4 3 Jobs Sat 6 0/4 3 Jobs Sun 7 1/2 2 Jobs Mon 8 2/4 2…" at bounding box center [701, 494] width 1402 height 695
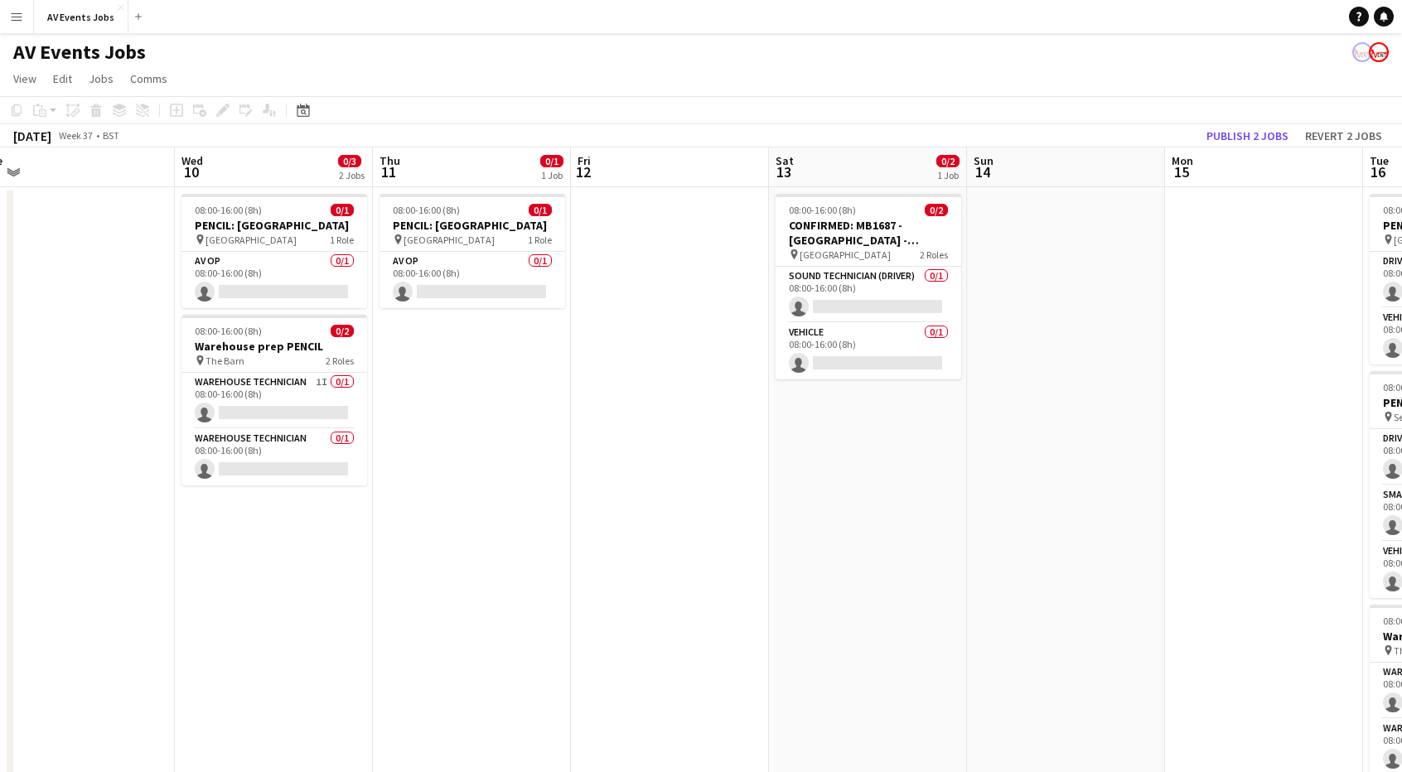
scroll to position [0, 802]
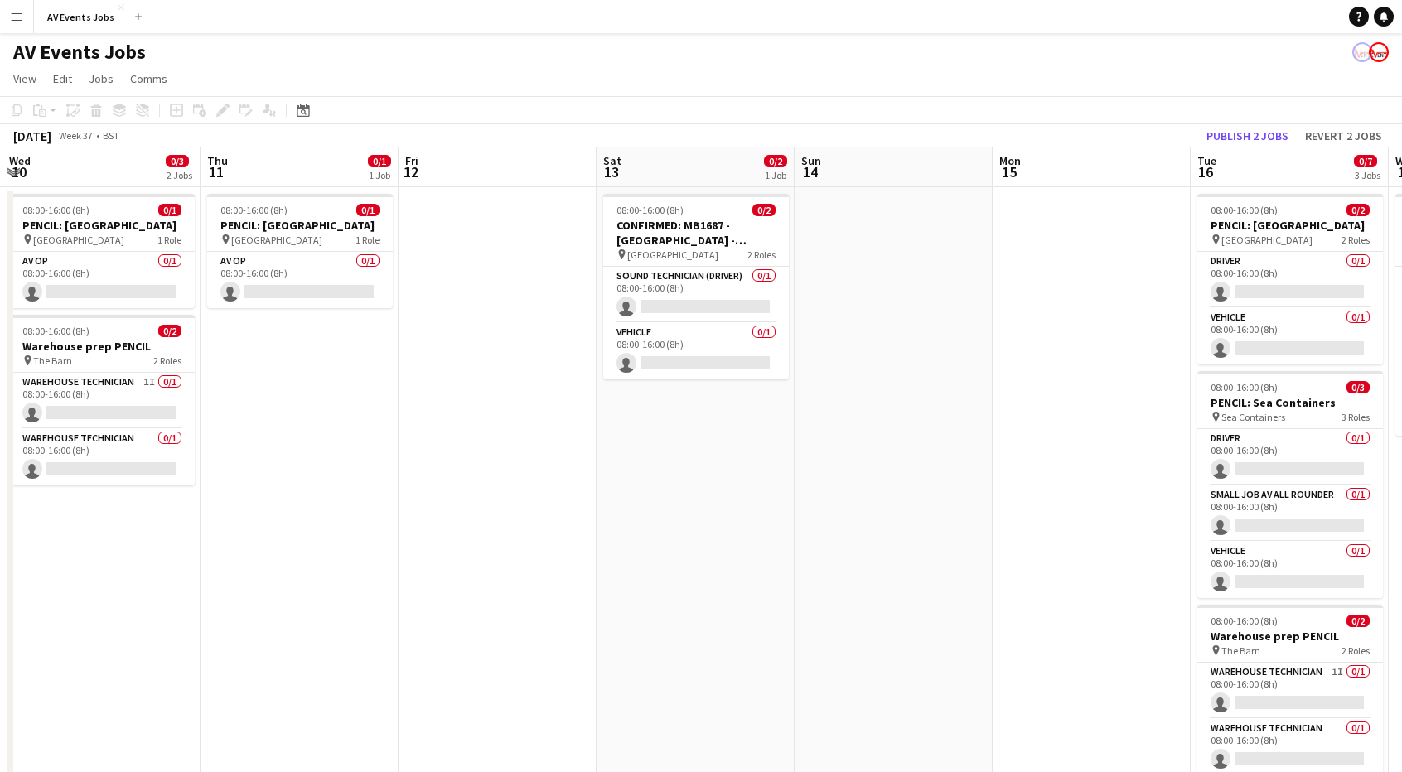
drag, startPoint x: 1088, startPoint y: 564, endPoint x: 347, endPoint y: 593, distance: 742.0
click at [359, 594] on app-calendar-viewport "Sat 6 0/4 3 Jobs Sun 7 1/2 2 Jobs Mon 8 2/4 2 Jobs Tue 9 Wed 10 0/3 2 Jobs Thu …" at bounding box center [701, 494] width 1402 height 695
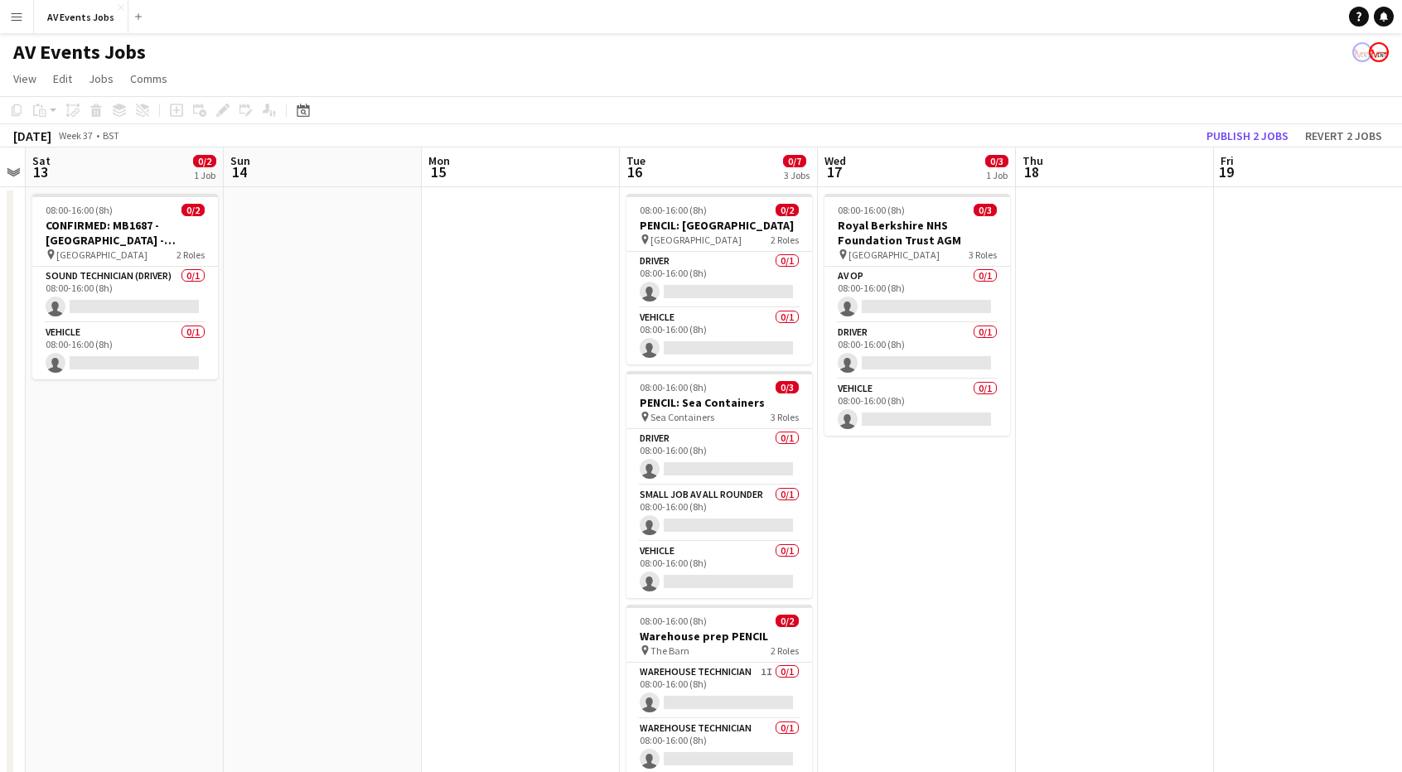
scroll to position [0, 577]
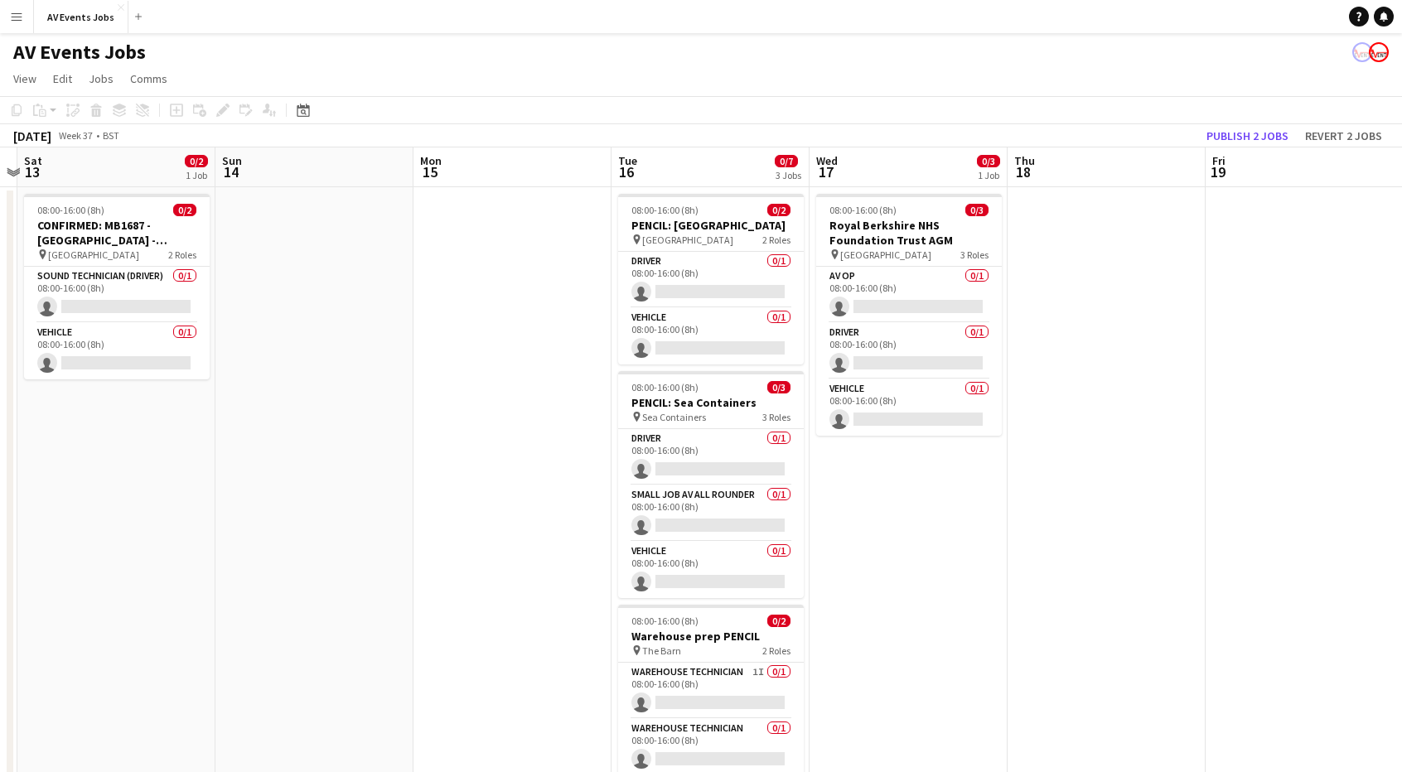
drag, startPoint x: 914, startPoint y: 519, endPoint x: 396, endPoint y: 500, distance: 518.1
click at [396, 500] on app-calendar-viewport "Wed 10 0/3 2 Jobs Thu 11 0/1 1 Job Fri 12 Sat 13 0/2 1 Job Sun 14 Mon 15 Tue 16…" at bounding box center [701, 494] width 1402 height 695
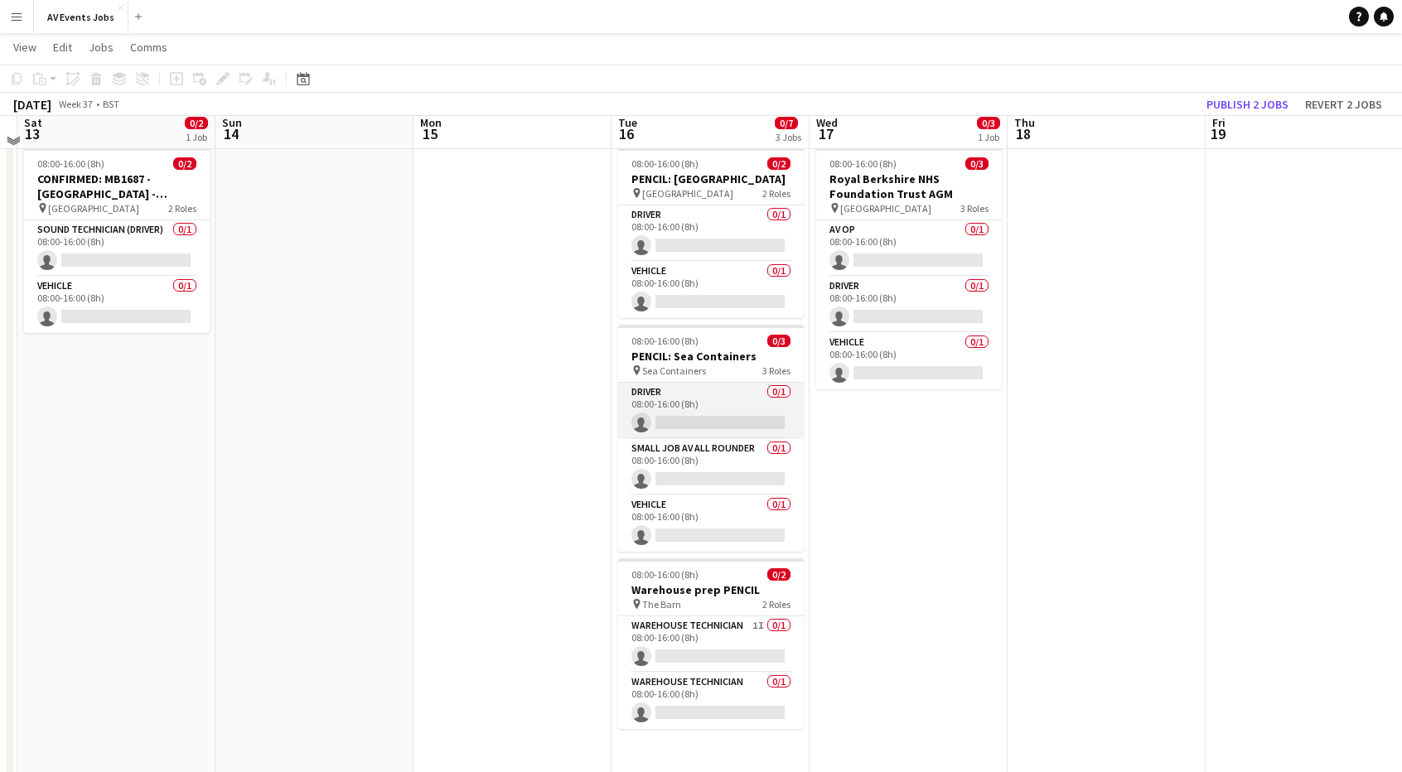
scroll to position [0, 0]
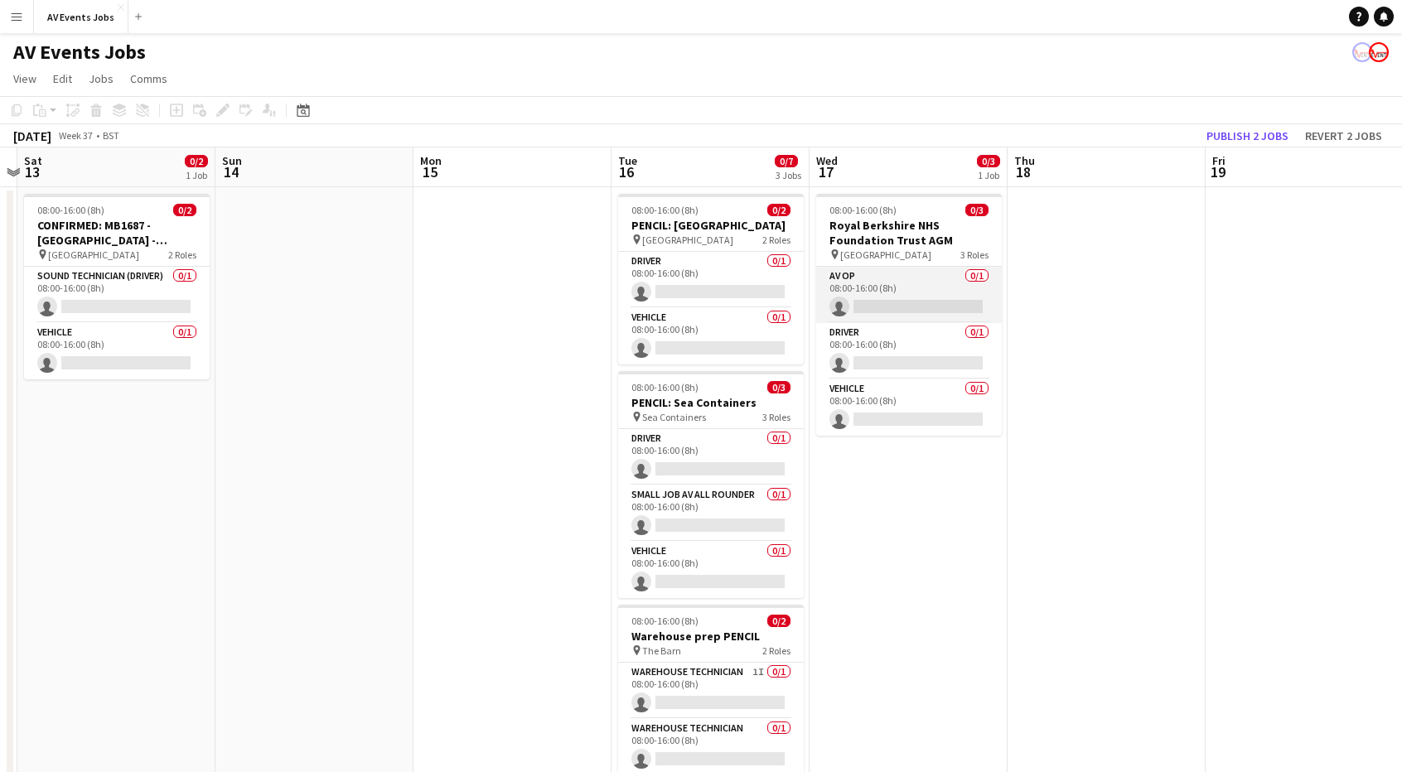
click at [945, 299] on app-card-role "AV Op 0/1 08:00-16:00 (8h) single-neutral-actions" at bounding box center [909, 295] width 186 height 56
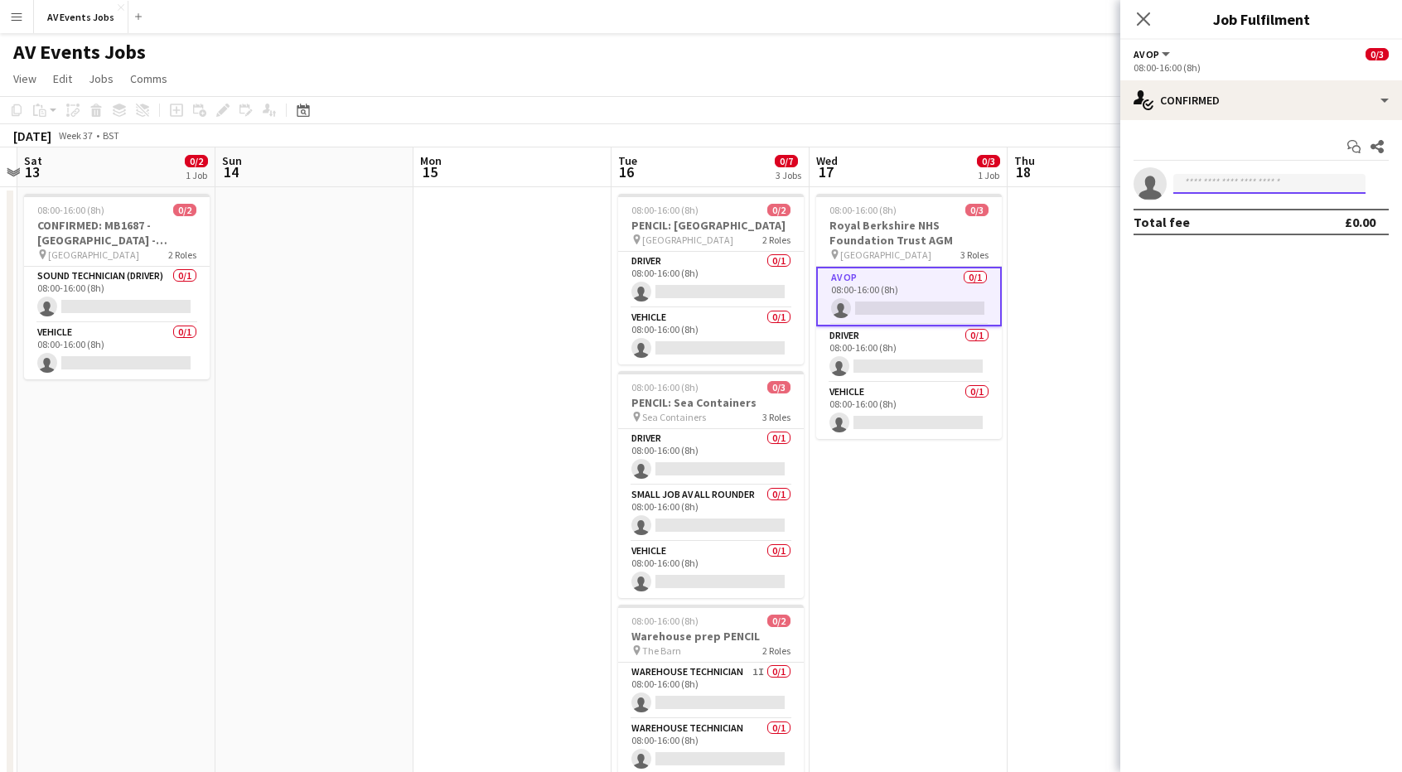
click at [1246, 183] on input at bounding box center [1269, 184] width 192 height 20
click at [807, 72] on app-page-menu "View Day view expanded Day view collapsed Month view Date picker Jump to today …" at bounding box center [701, 80] width 1402 height 31
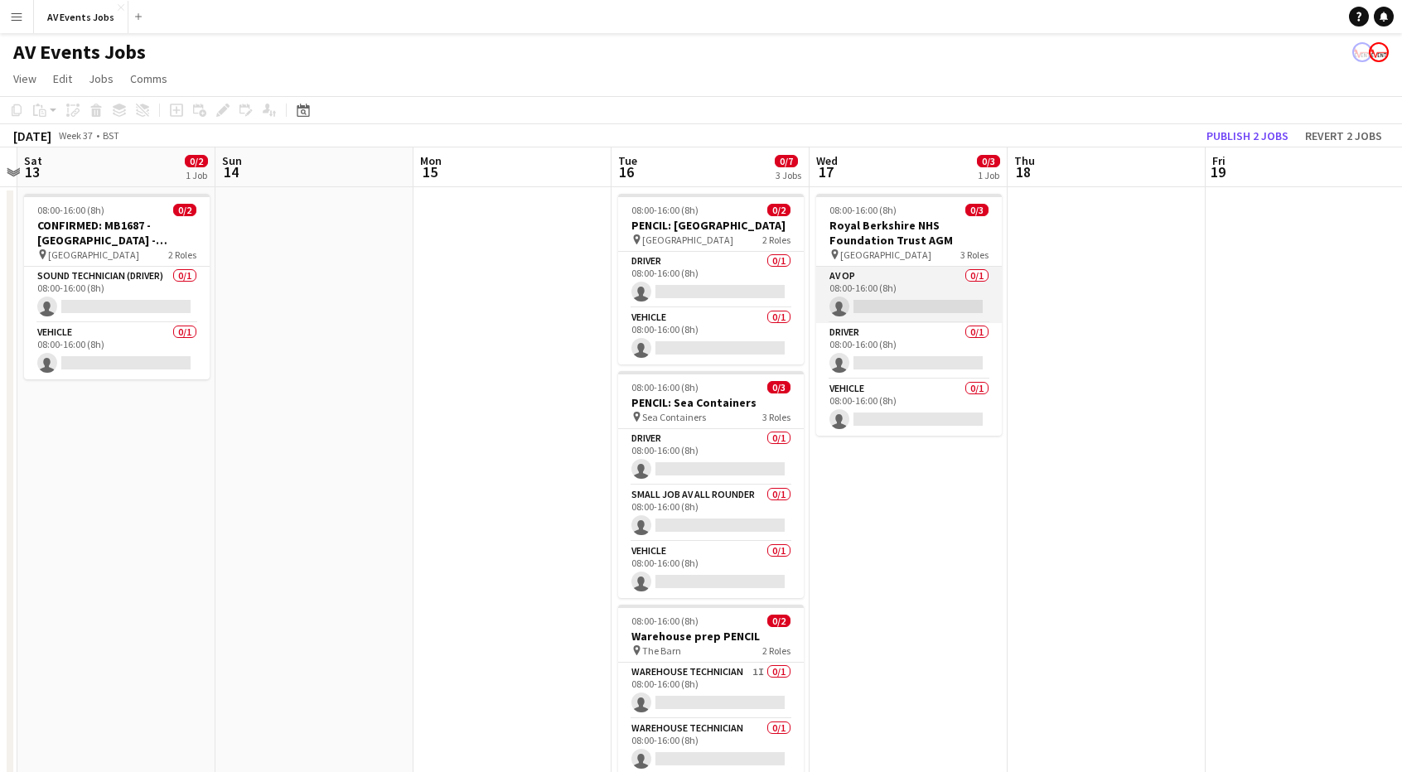
click at [893, 307] on app-card-role "AV Op 0/1 08:00-16:00 (8h) single-neutral-actions" at bounding box center [909, 295] width 186 height 56
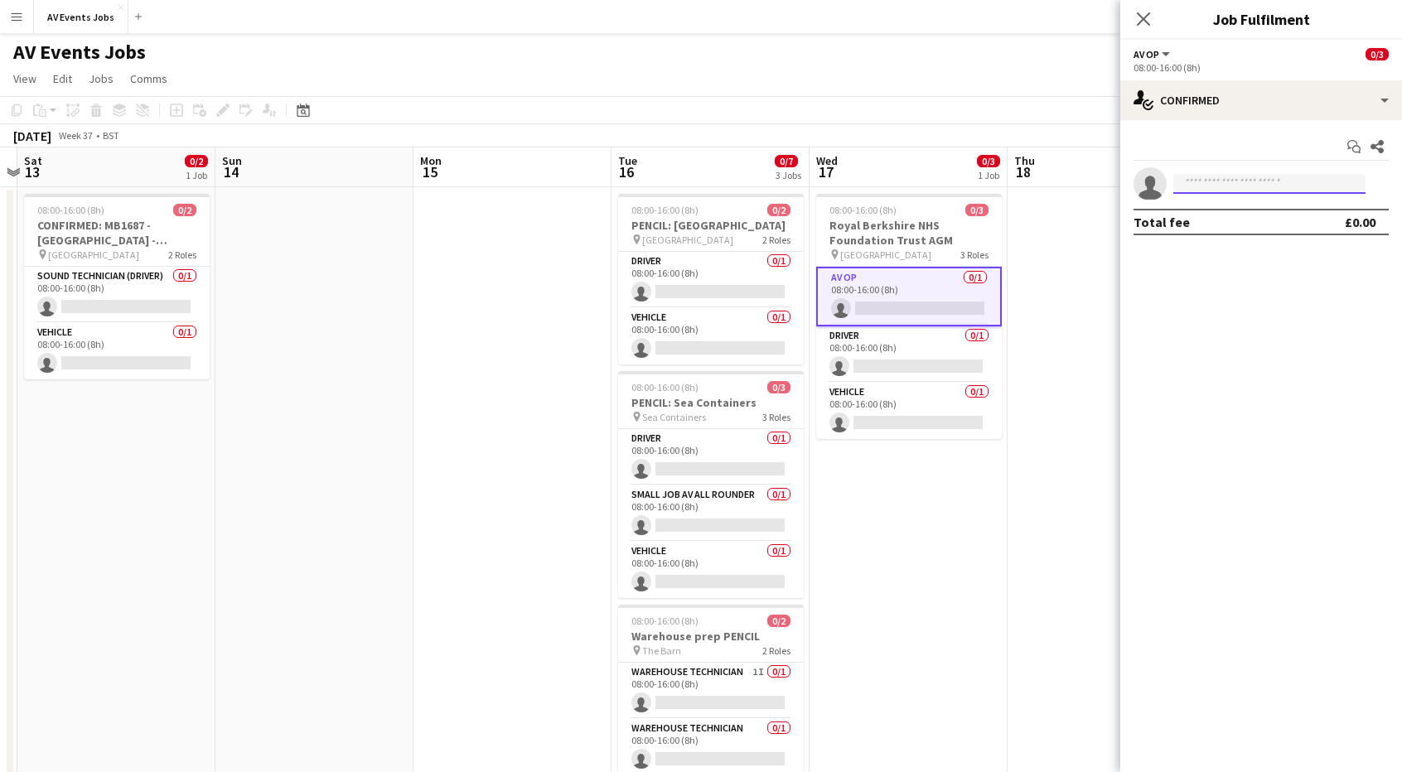
click at [1226, 176] on input at bounding box center [1269, 184] width 192 height 20
type input "****"
click at [1213, 220] on span "liam@av-events.co.uk" at bounding box center [1269, 221] width 166 height 13
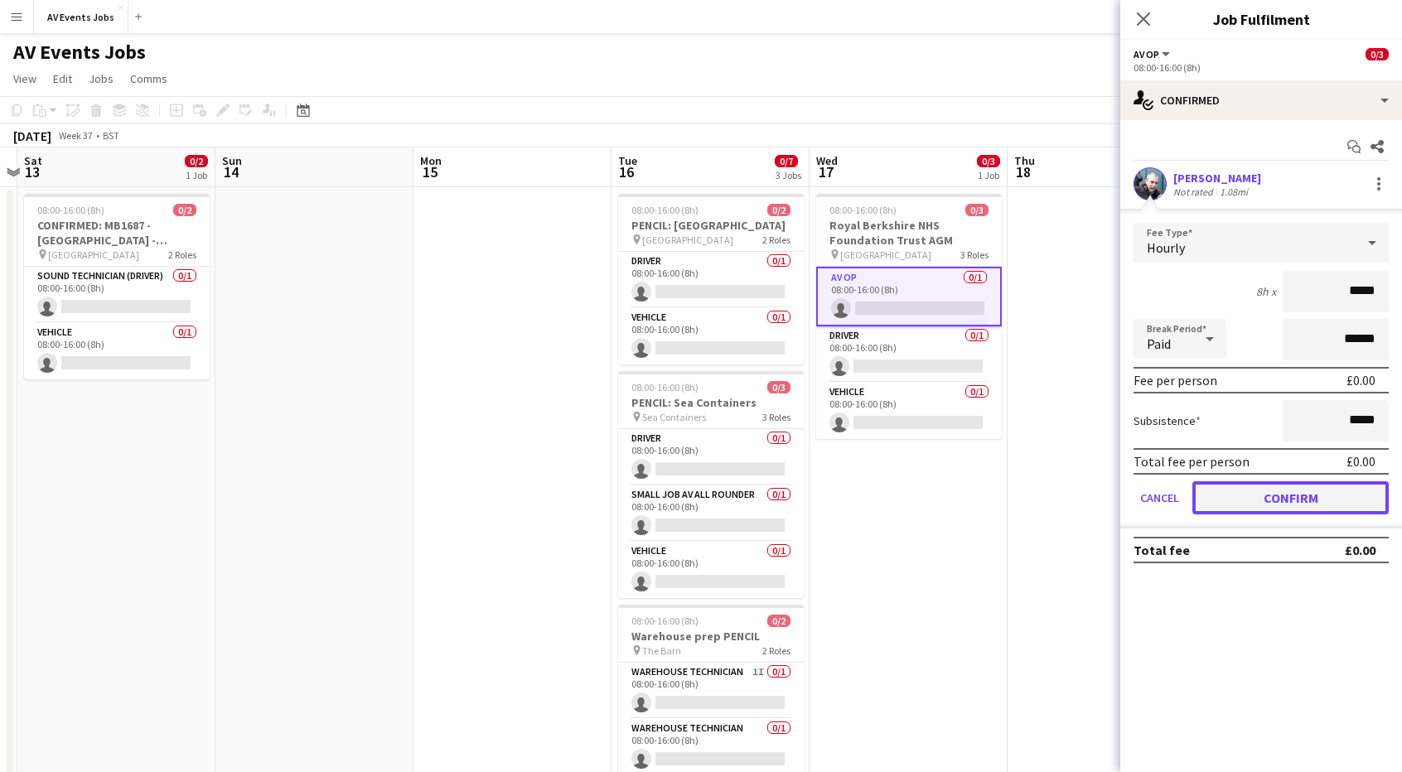
click at [1307, 495] on button "Confirm" at bounding box center [1290, 497] width 196 height 33
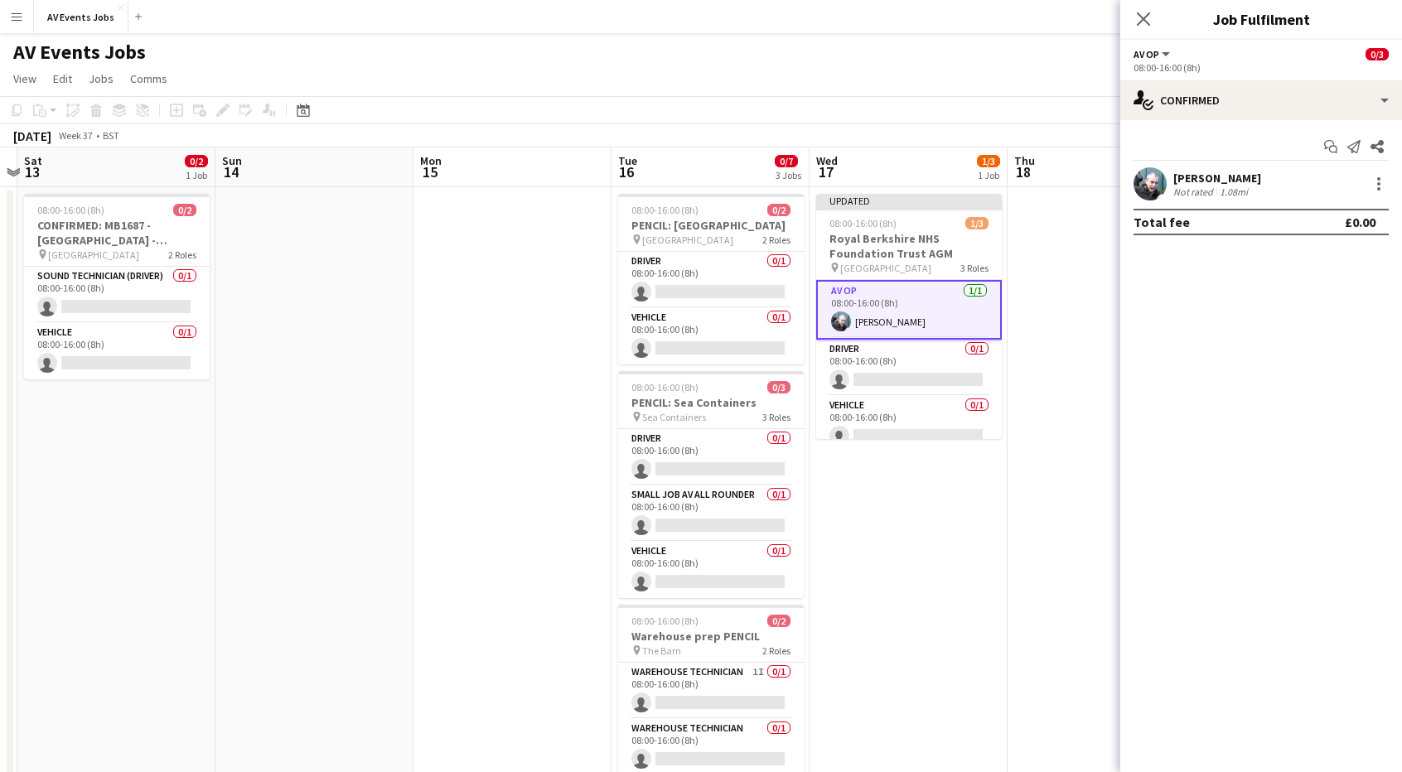
click at [938, 105] on app-toolbar "Copy Paste Paste Ctrl+V Paste with crew Ctrl+Shift+V Paste linked Job Delete Gr…" at bounding box center [701, 110] width 1402 height 28
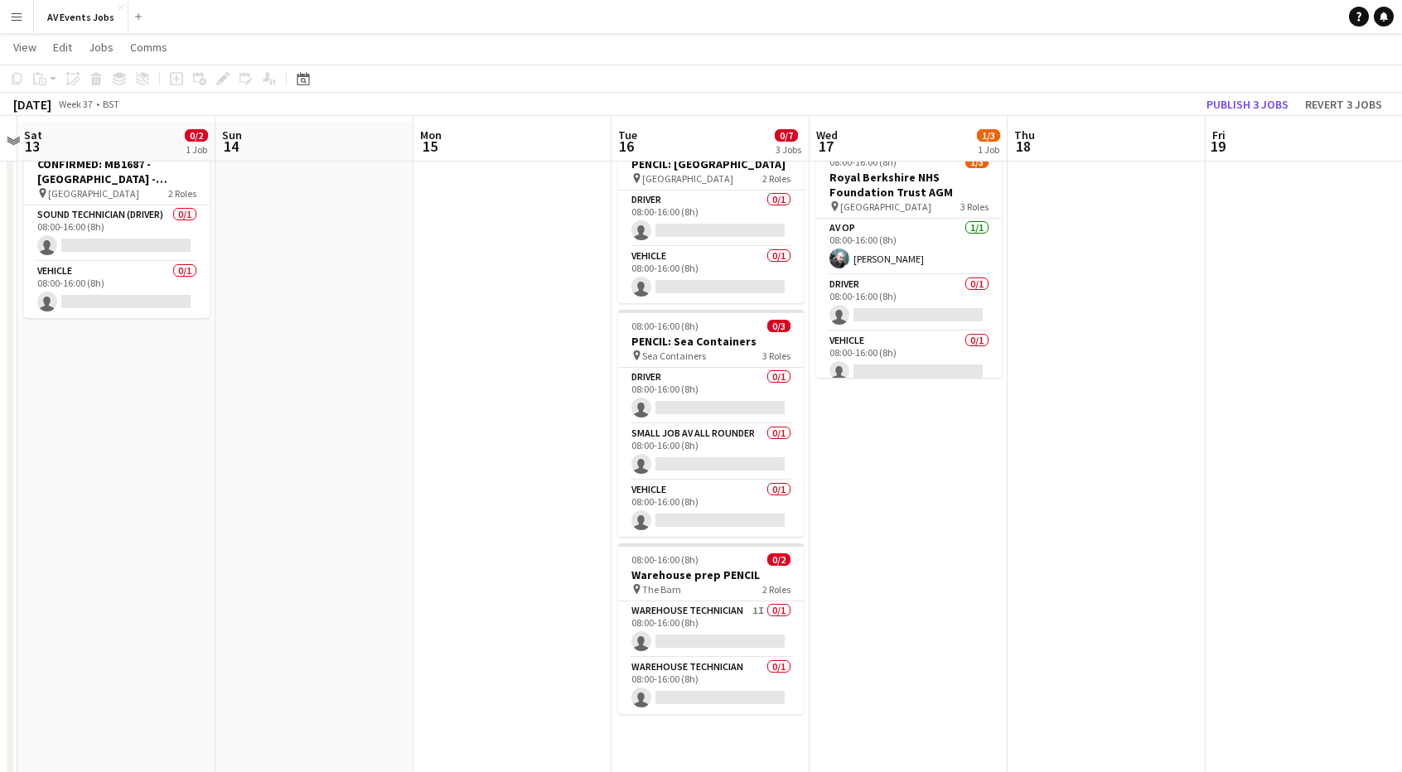
scroll to position [68, 0]
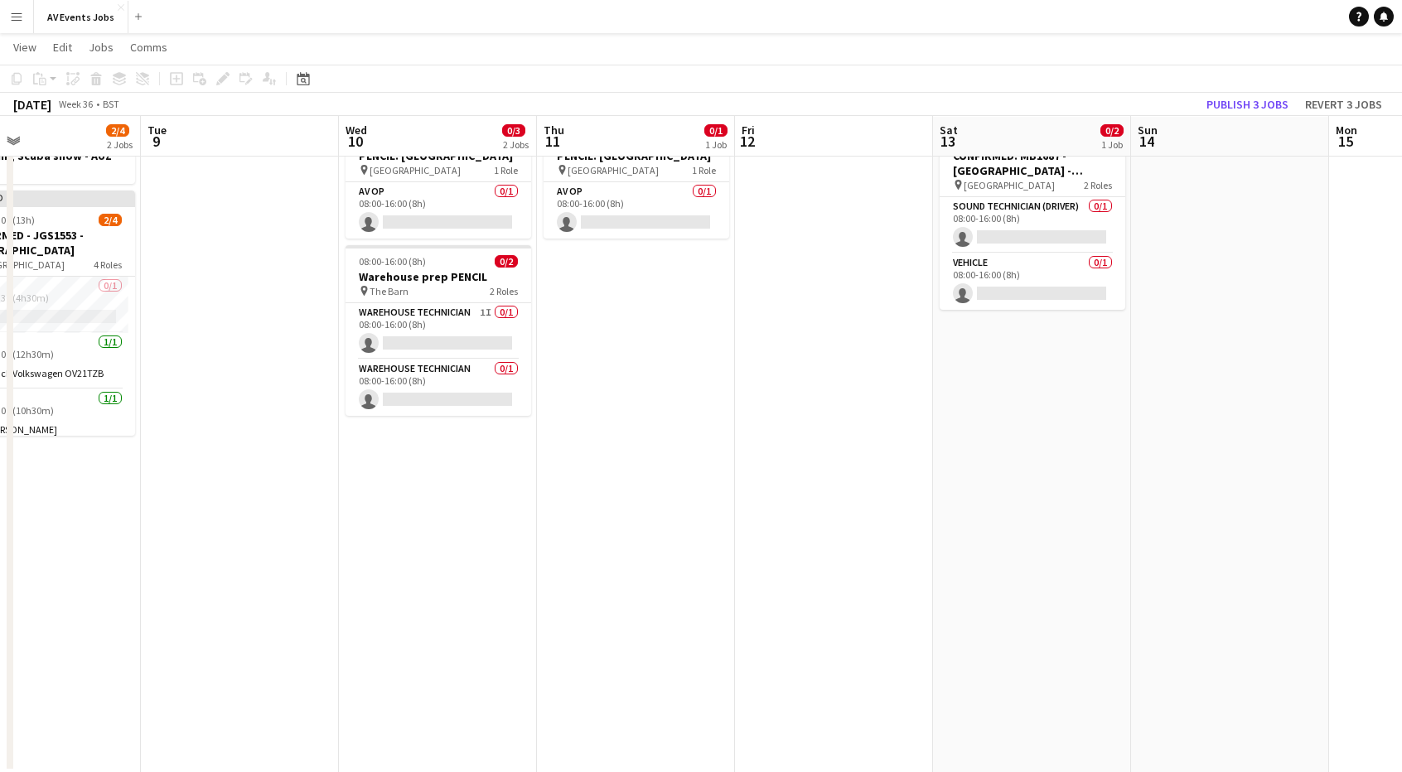
drag, startPoint x: 1298, startPoint y: 437, endPoint x: 1542, endPoint y: 447, distance: 244.6
click at [1402, 447] on html "Menu Boards Boards Boards All jobs Status Workforce Workforce My Workforce Recr…" at bounding box center [701, 352] width 1402 height 841
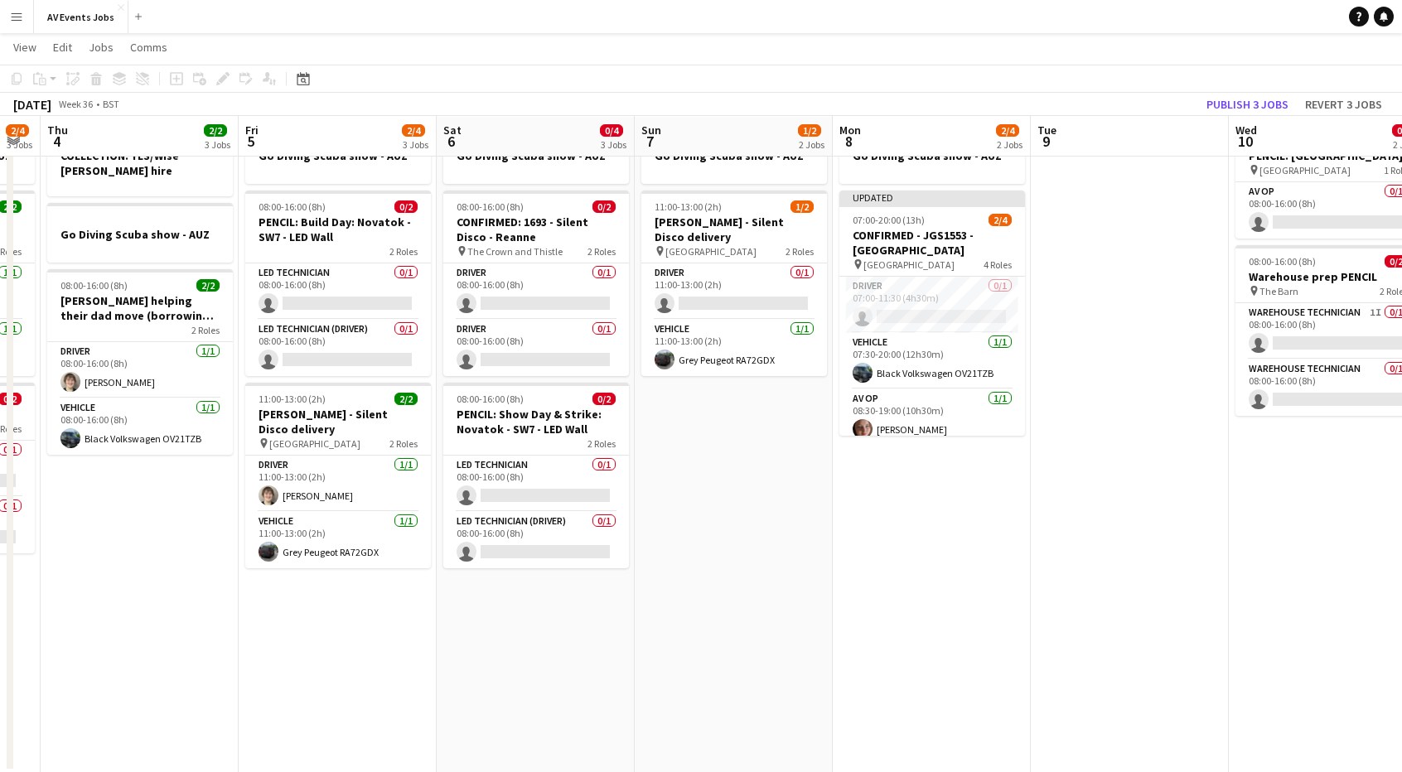
scroll to position [0, 346]
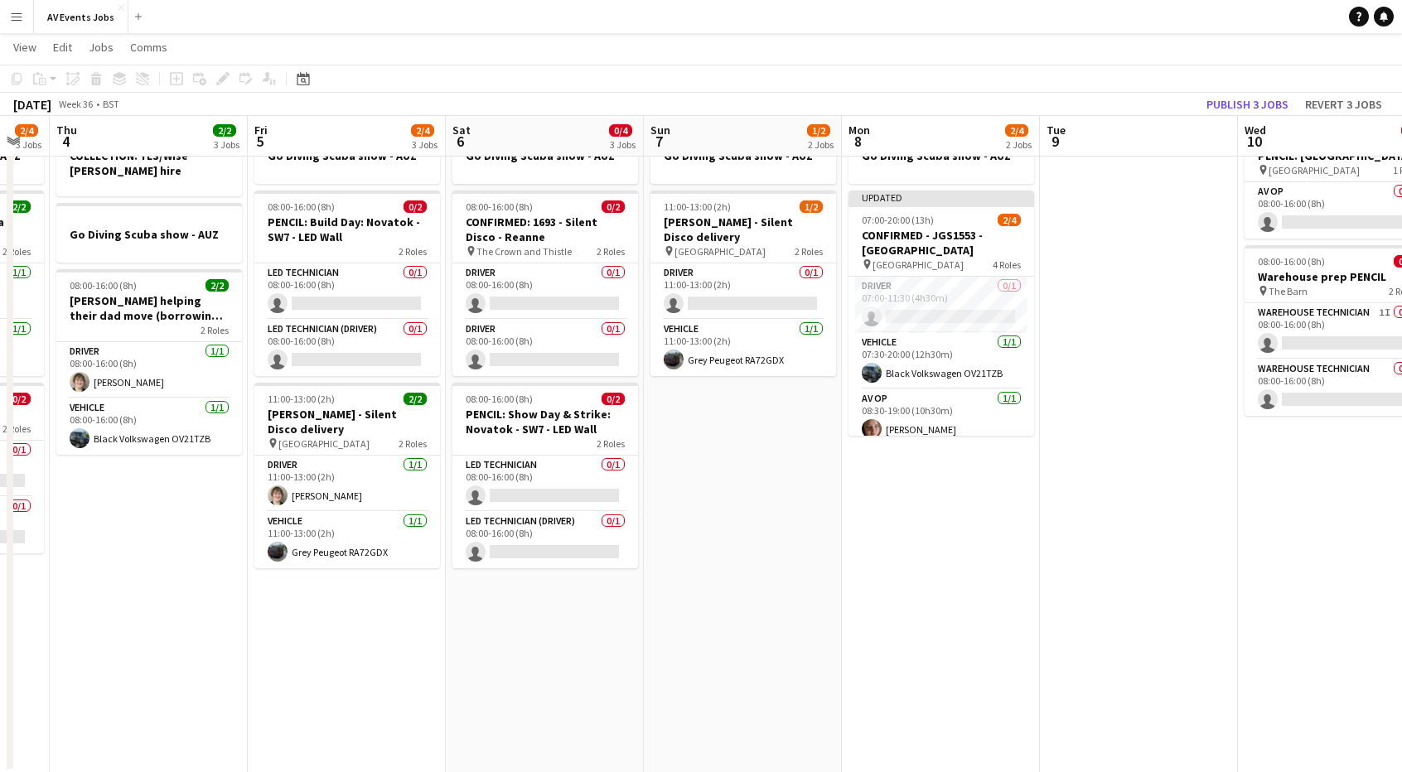
drag, startPoint x: 694, startPoint y: 501, endPoint x: 994, endPoint y: 501, distance: 299.9
click at [994, 501] on app-calendar-viewport "Tue 2 2/2 2 Jobs Wed 3 2/4 3 Jobs Thu 4 2/2 3 Jobs Fri 5 2/4 3 Jobs Sat 6 0/4 3…" at bounding box center [701, 385] width 1402 height 776
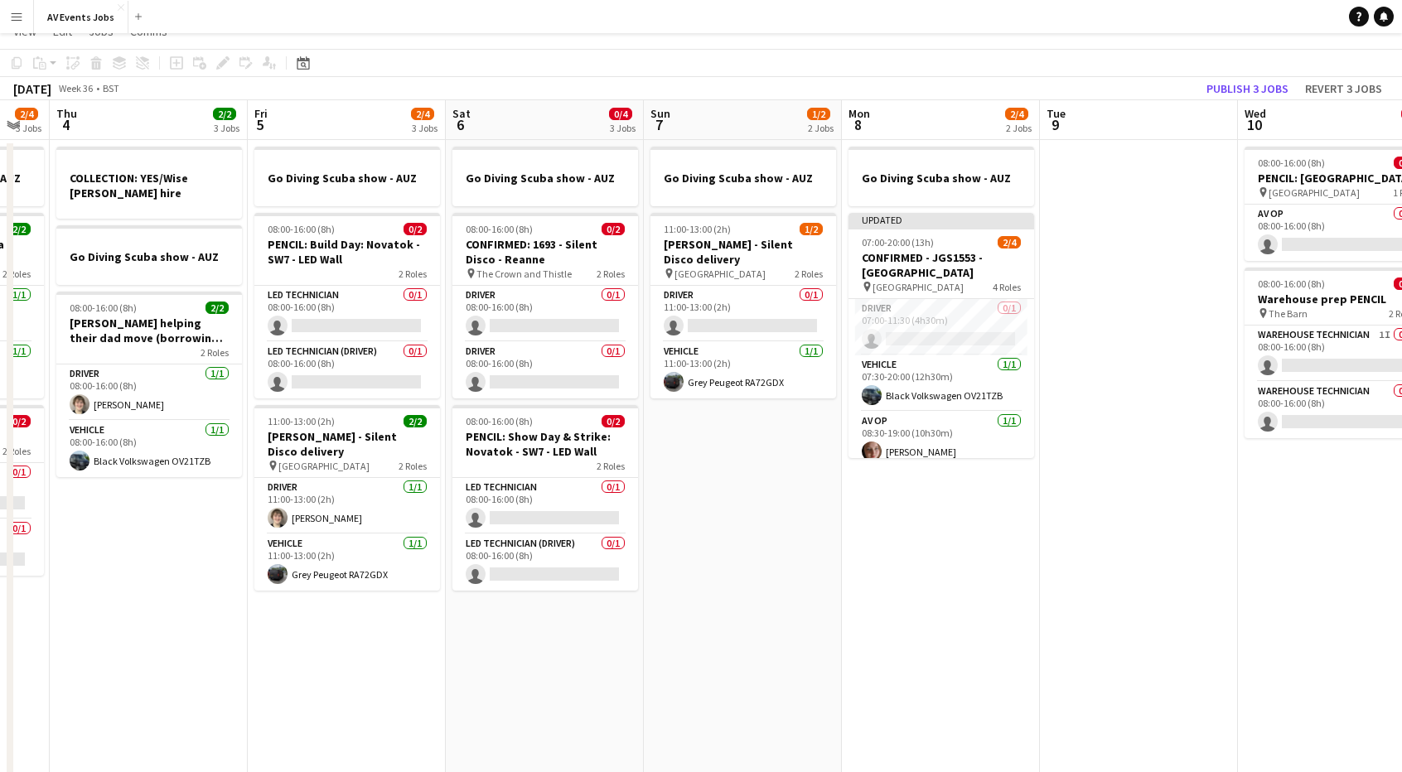
scroll to position [0, 0]
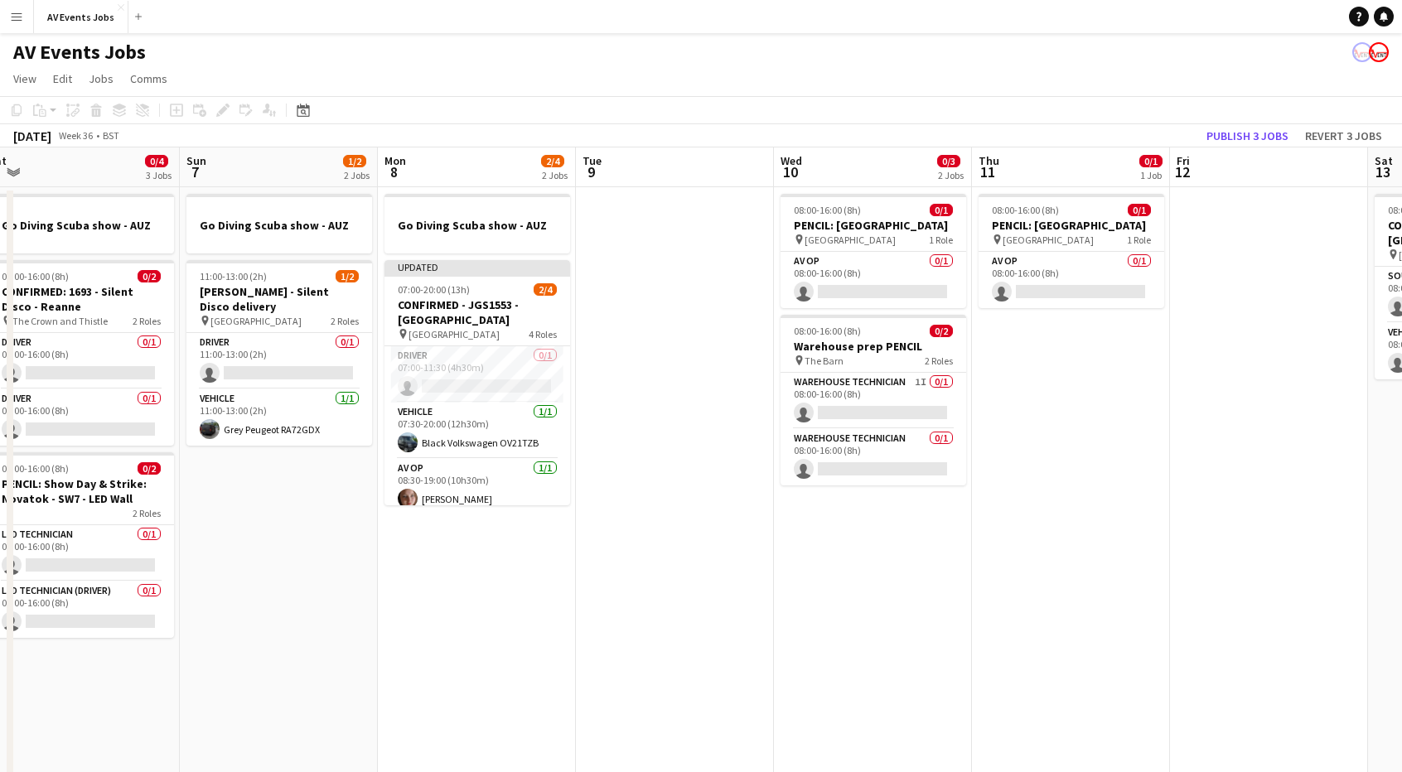
drag, startPoint x: 1105, startPoint y: 546, endPoint x: 765, endPoint y: 550, distance: 340.5
click at [765, 550] on app-calendar-viewport "Tue 2 2/2 2 Jobs Wed 3 2/4 3 Jobs Thu 4 2/2 3 Jobs Fri 5 2/4 3 Jobs Sat 6 0/4 3…" at bounding box center [701, 494] width 1402 height 695
